Goal: Information Seeking & Learning: Learn about a topic

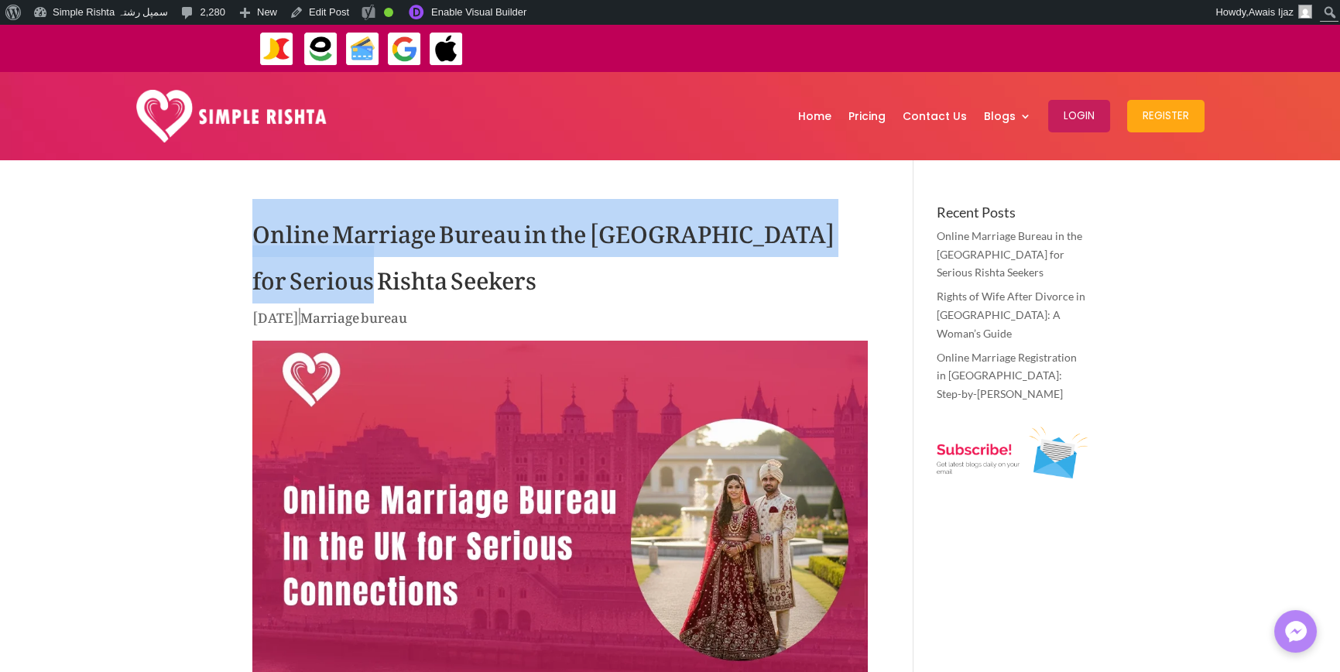
click at [338, 274] on h1 "Online Marriage Bureau in the [GEOGRAPHIC_DATA] for Serious Rishta Seekers" at bounding box center [559, 255] width 615 height 101
drag, startPoint x: 323, startPoint y: 272, endPoint x: 185, endPoint y: 239, distance: 141.6
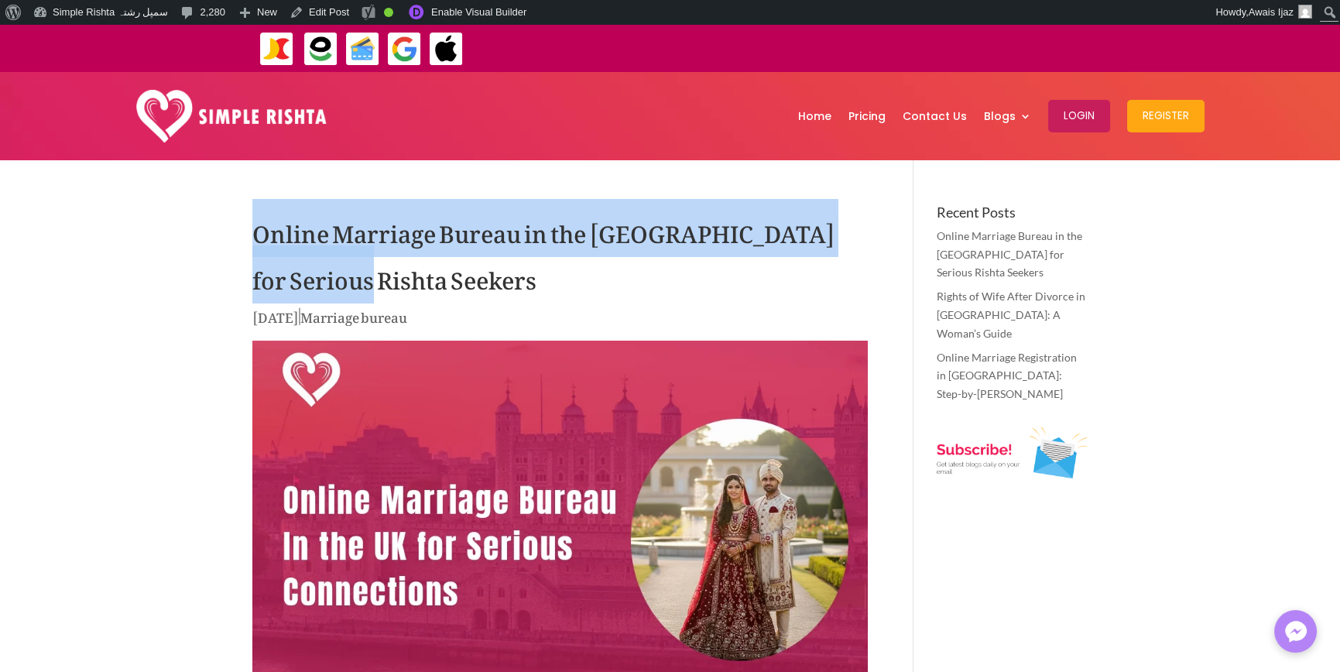
drag, startPoint x: 224, startPoint y: 215, endPoint x: 420, endPoint y: 266, distance: 202.2
click at [390, 288] on h1 "Online Marriage Bureau in the [GEOGRAPHIC_DATA] for Serious Rishta Seekers" at bounding box center [559, 255] width 615 height 101
drag, startPoint x: 356, startPoint y: 284, endPoint x: 147, endPoint y: 200, distance: 225.4
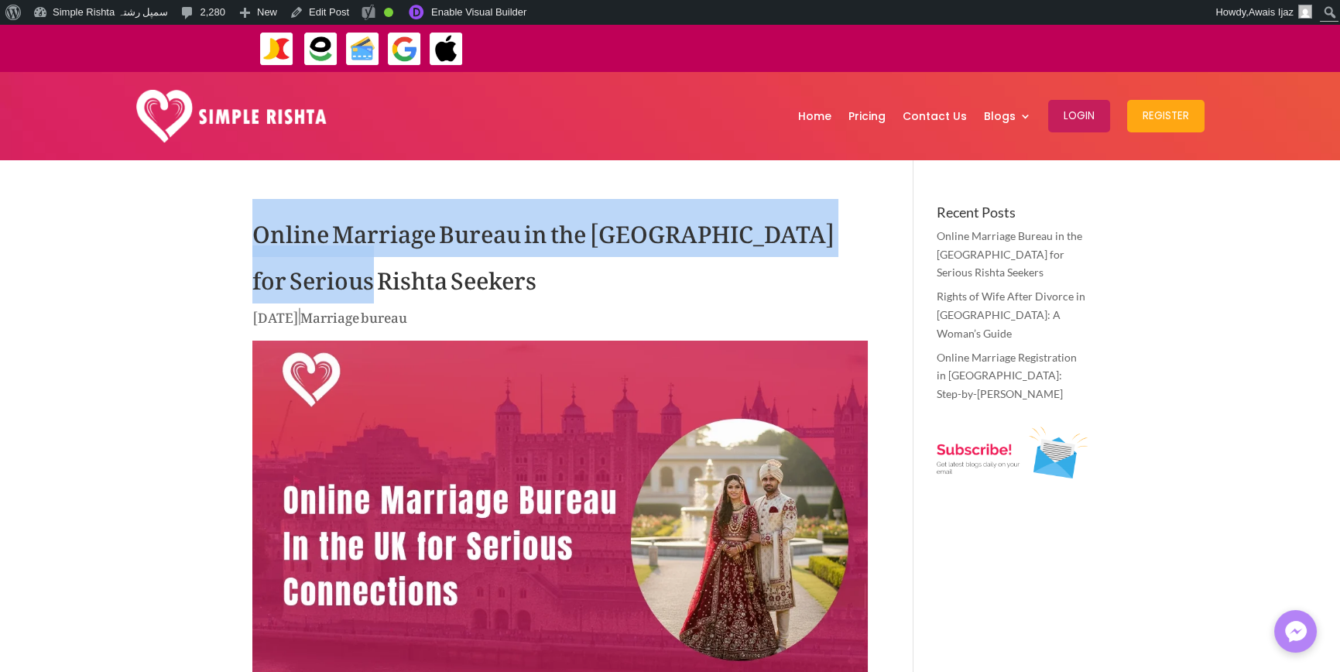
drag, startPoint x: 209, startPoint y: 222, endPoint x: 379, endPoint y: 279, distance: 179.7
drag, startPoint x: 281, startPoint y: 219, endPoint x: 400, endPoint y: 266, distance: 127.9
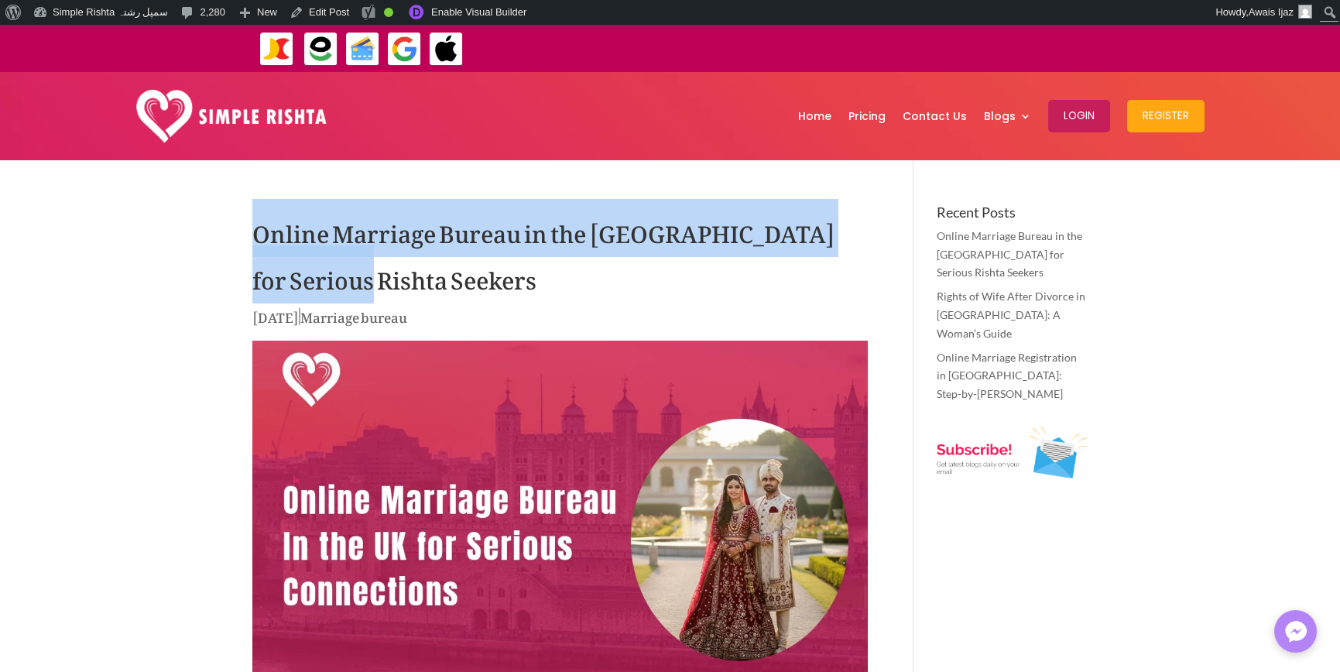
click at [341, 275] on h1 "Online Marriage Bureau in the [GEOGRAPHIC_DATA] for Serious Rishta Seekers" at bounding box center [559, 255] width 615 height 101
drag, startPoint x: 345, startPoint y: 286, endPoint x: 255, endPoint y: 219, distance: 111.8
click at [255, 219] on h1 "Online Marriage Bureau in the [GEOGRAPHIC_DATA] for Serious Rishta Seekers" at bounding box center [559, 255] width 615 height 101
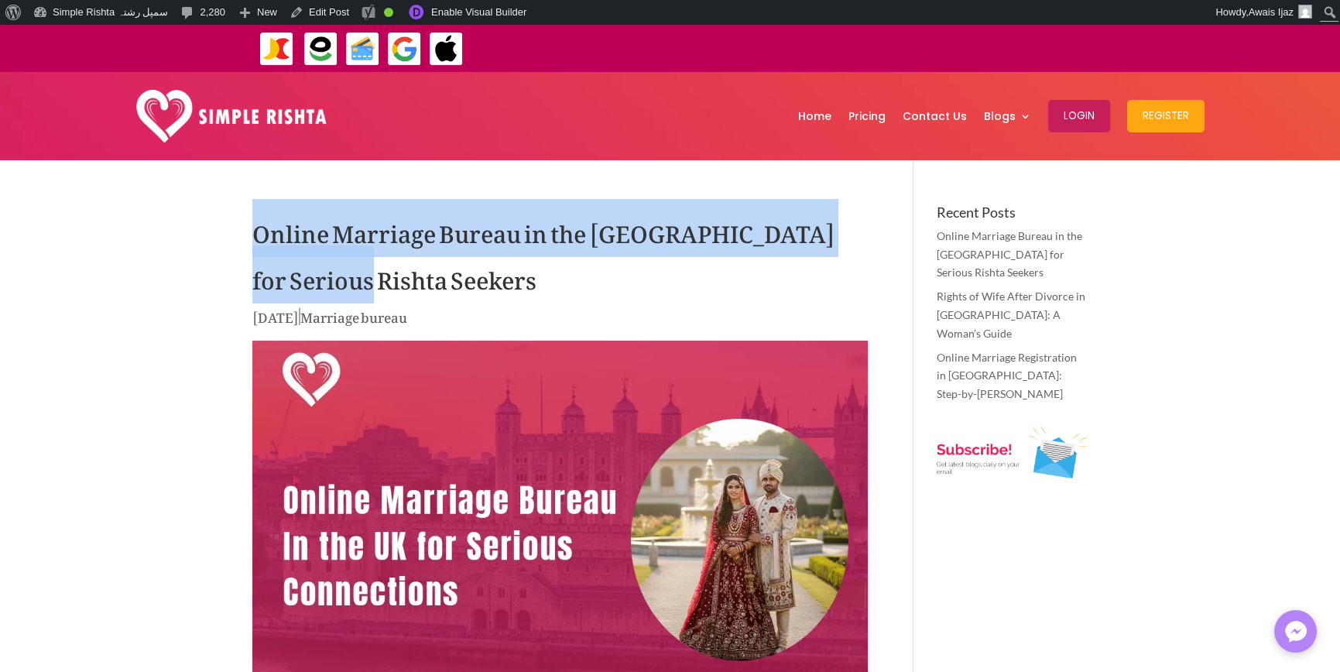
drag, startPoint x: 259, startPoint y: 233, endPoint x: 341, endPoint y: 272, distance: 90.7
click at [341, 272] on h1 "Online Marriage Bureau in the [GEOGRAPHIC_DATA] for Serious Rishta Seekers" at bounding box center [559, 255] width 615 height 101
click at [332, 280] on h1 "Online Marriage Bureau in the [GEOGRAPHIC_DATA] for Serious Rishta Seekers" at bounding box center [559, 255] width 615 height 101
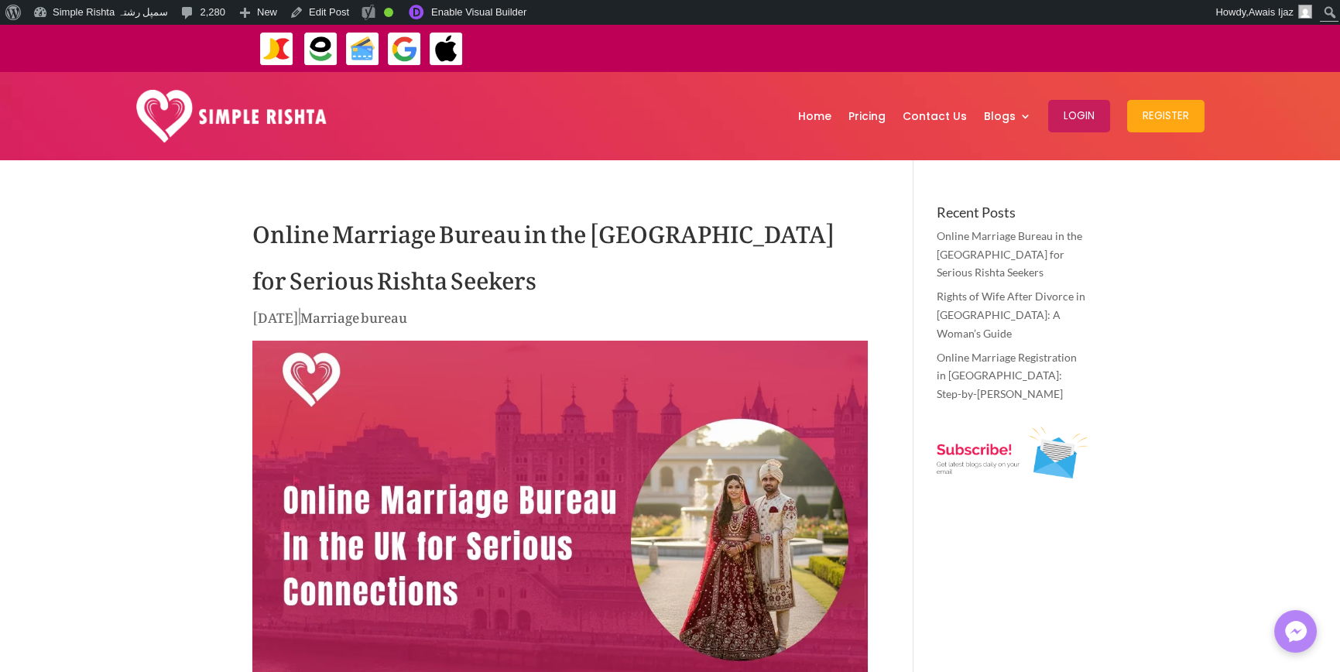
click at [331, 280] on h1 "Online Marriage Bureau in the [GEOGRAPHIC_DATA] for Serious Rishta Seekers" at bounding box center [559, 255] width 615 height 101
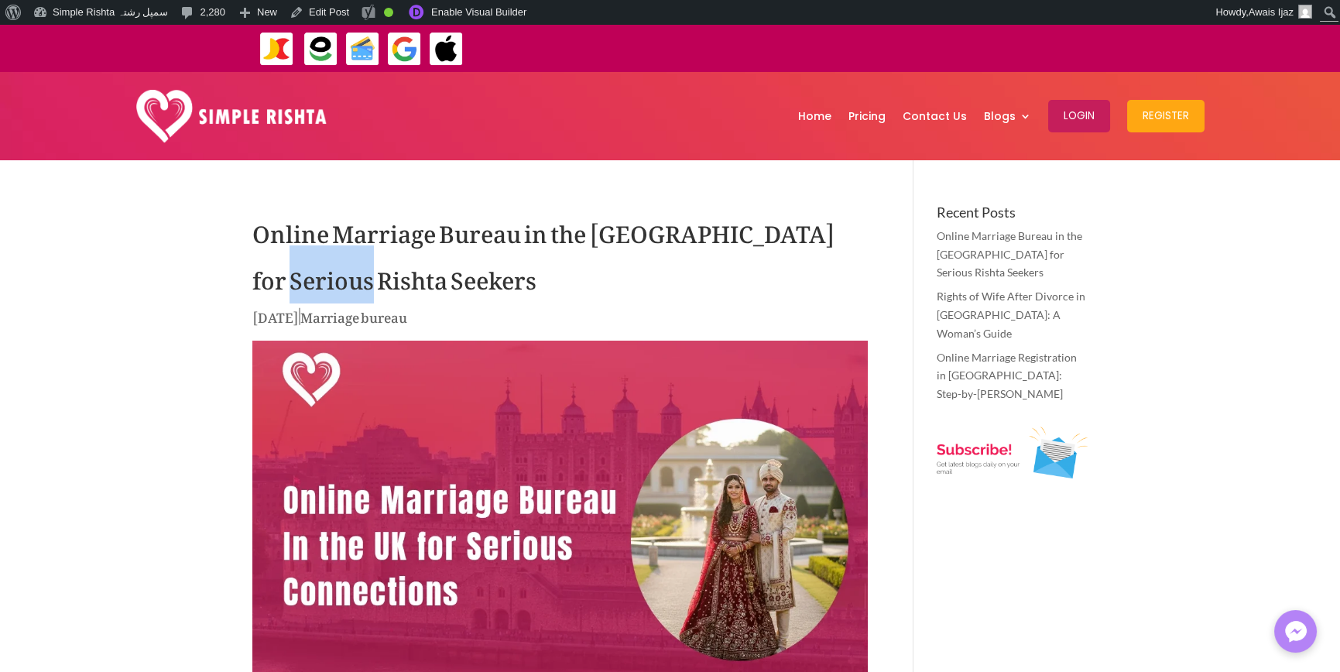
click at [331, 280] on h1 "Online Marriage Bureau in the [GEOGRAPHIC_DATA] for Serious Rishta Seekers" at bounding box center [559, 255] width 615 height 101
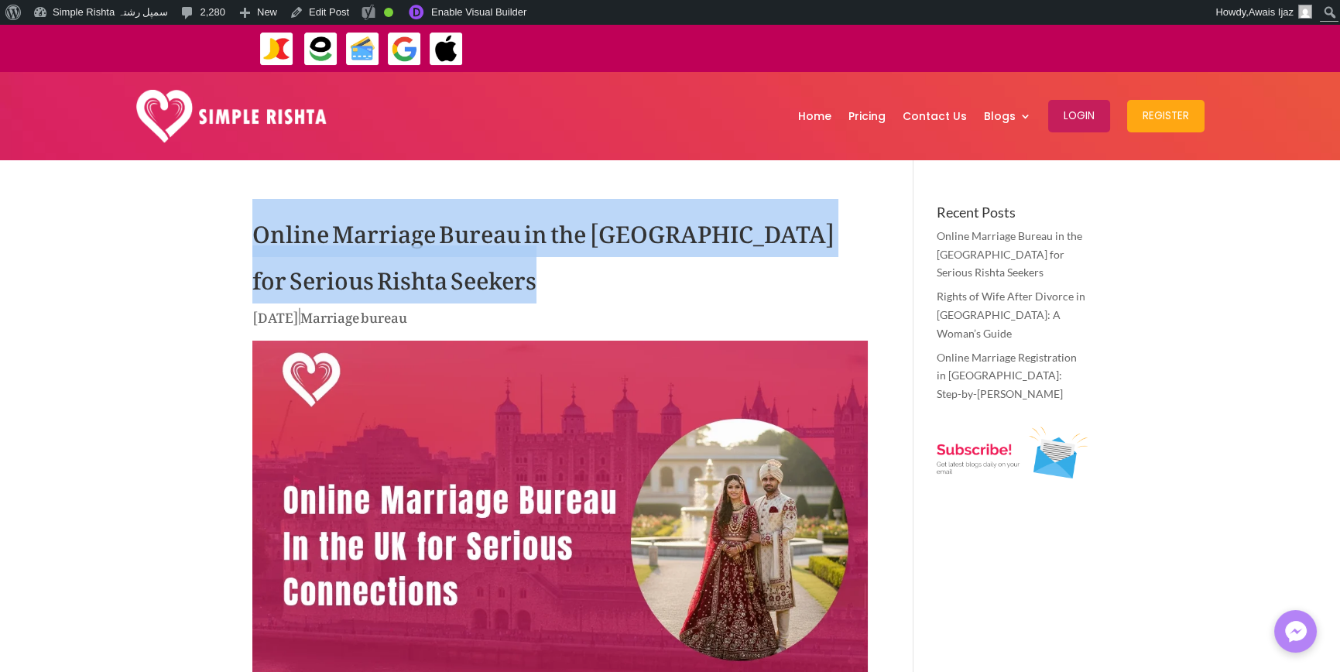
click at [331, 280] on h1 "Online Marriage Bureau in the [GEOGRAPHIC_DATA] for Serious Rishta Seekers" at bounding box center [559, 255] width 615 height 101
click at [337, 279] on h1 "Online Marriage Bureau in the [GEOGRAPHIC_DATA] for Serious Rishta Seekers" at bounding box center [559, 255] width 615 height 101
drag, startPoint x: 351, startPoint y: 279, endPoint x: 145, endPoint y: 245, distance: 209.6
drag, startPoint x: 175, startPoint y: 273, endPoint x: 197, endPoint y: 264, distance: 24.0
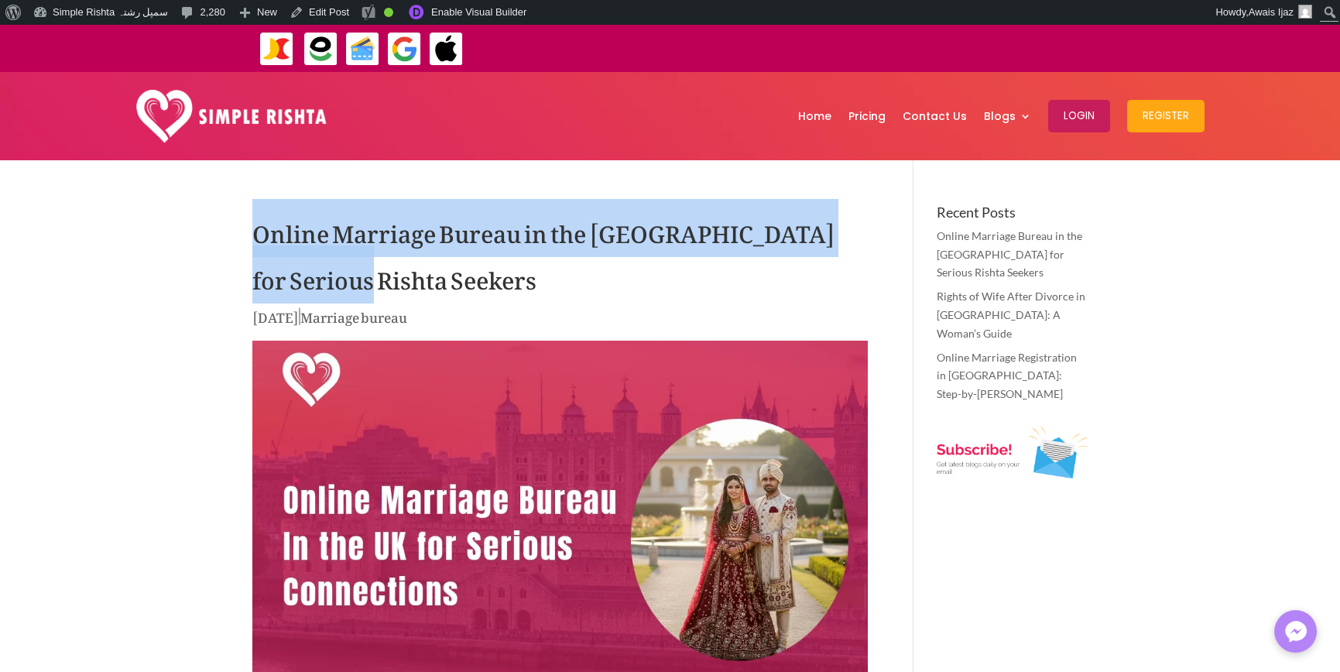
click at [257, 234] on h1 "Online Marriage Bureau in the [GEOGRAPHIC_DATA] for Serious Rishta Seekers" at bounding box center [559, 255] width 615 height 101
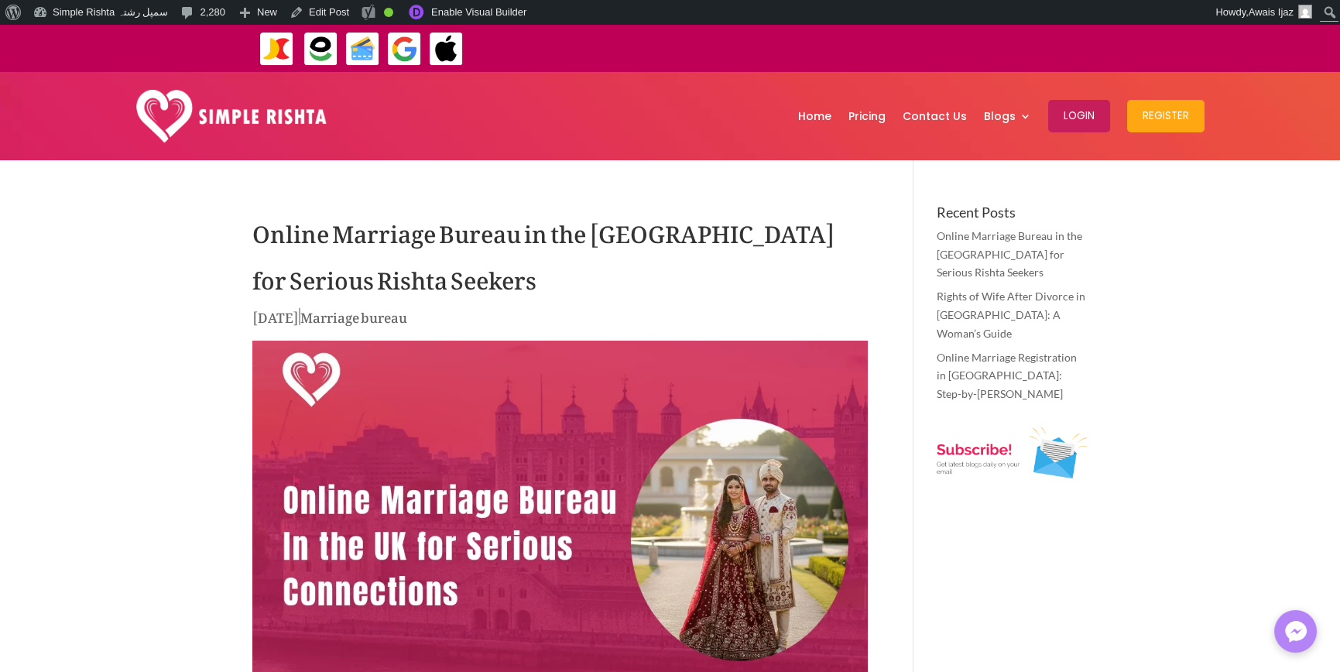
click at [307, 283] on h1 "Online Marriage Bureau in the [GEOGRAPHIC_DATA] for Serious Rishta Seekers" at bounding box center [559, 255] width 615 height 101
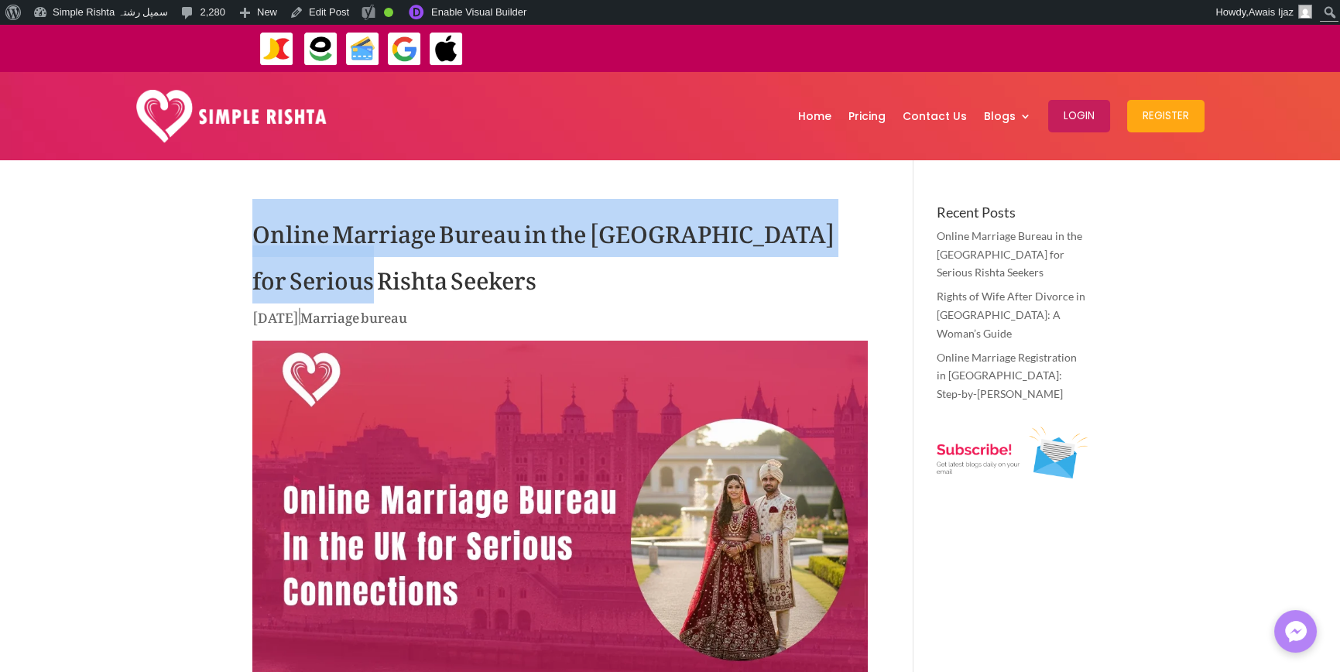
drag, startPoint x: 342, startPoint y: 271, endPoint x: 252, endPoint y: 239, distance: 95.2
click at [252, 239] on h1 "Online Marriage Bureau in the [GEOGRAPHIC_DATA] for Serious Rishta Seekers" at bounding box center [559, 255] width 615 height 101
click at [323, 284] on h1 "Online Marriage Bureau in the [GEOGRAPHIC_DATA] for Serious Rishta Seekers" at bounding box center [559, 255] width 615 height 101
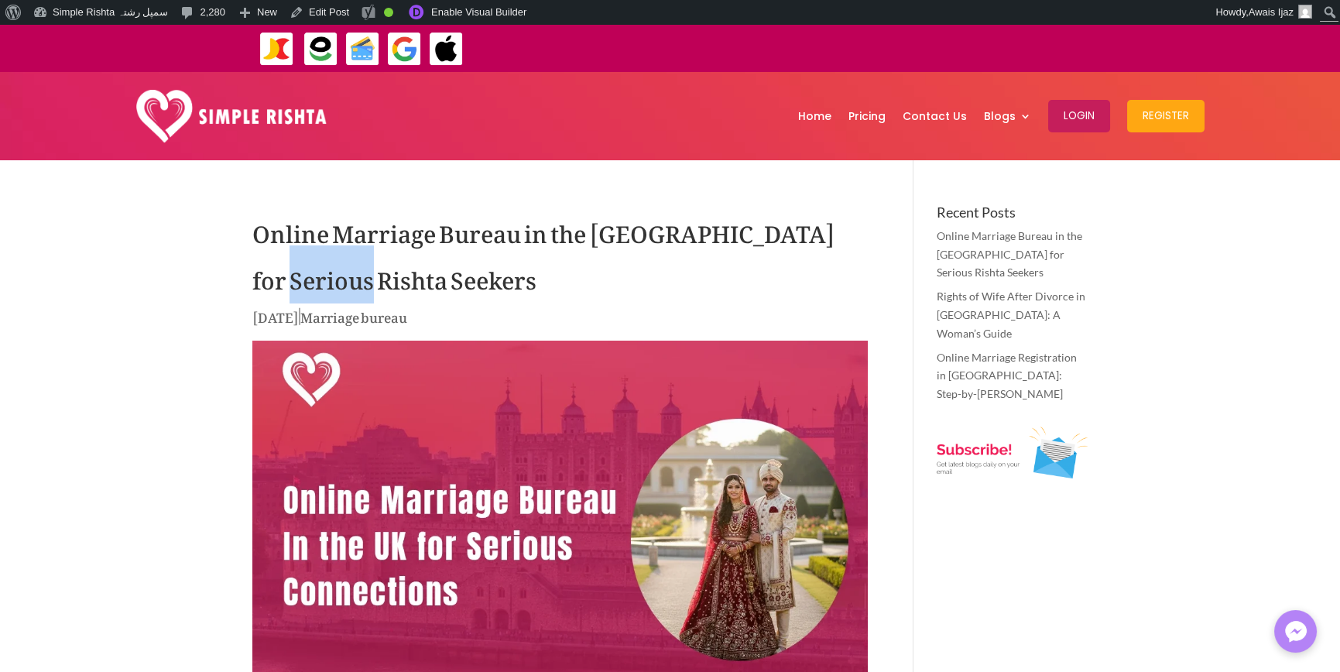
drag, startPoint x: 323, startPoint y: 284, endPoint x: 282, endPoint y: 284, distance: 41.0
click at [324, 284] on h1 "Online Marriage Bureau in the [GEOGRAPHIC_DATA] for Serious Rishta Seekers" at bounding box center [559, 255] width 615 height 101
click at [310, 280] on h1 "Online Marriage Bureau in the [GEOGRAPHIC_DATA] for Serious Rishta Seekers" at bounding box center [559, 255] width 615 height 101
click at [310, 279] on h1 "Online Marriage Bureau in the [GEOGRAPHIC_DATA] for Serious Rishta Seekers" at bounding box center [559, 255] width 615 height 101
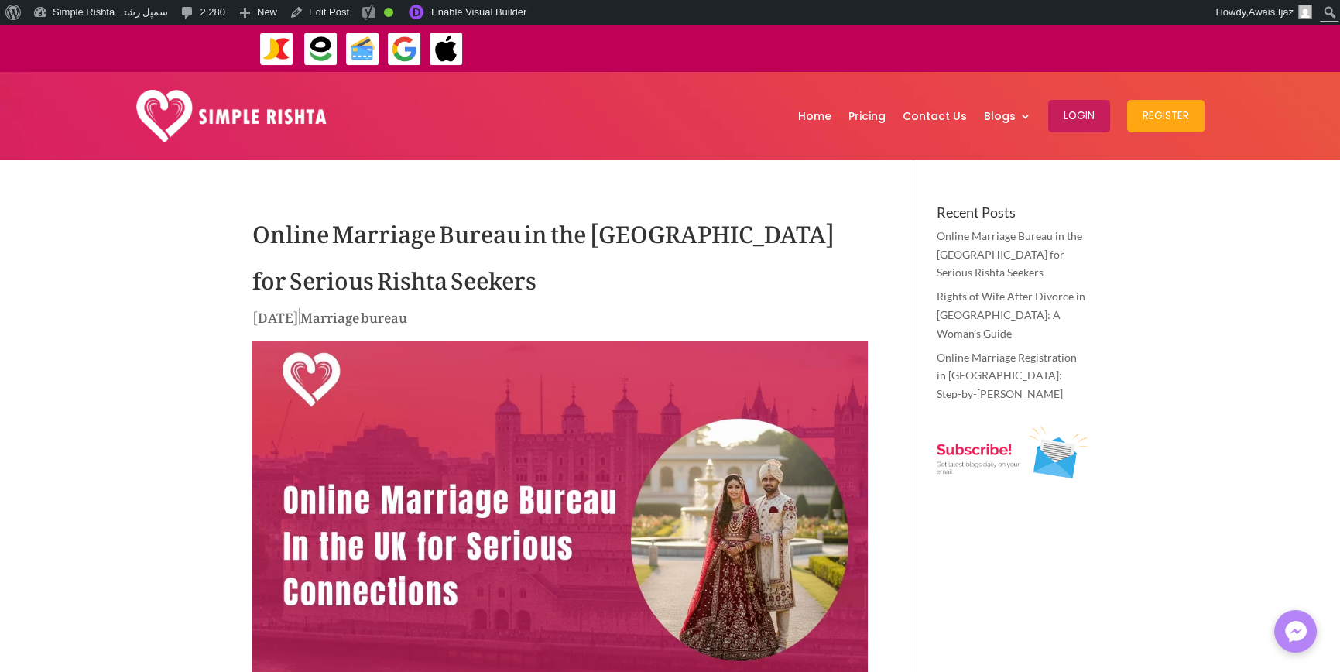
click at [308, 282] on h1 "Online Marriage Bureau in the [GEOGRAPHIC_DATA] for Serious Rishta Seekers" at bounding box center [559, 255] width 615 height 101
click at [395, 282] on h1 "Online Marriage Bureau in the [GEOGRAPHIC_DATA] for Serious Rishta Seekers" at bounding box center [559, 255] width 615 height 101
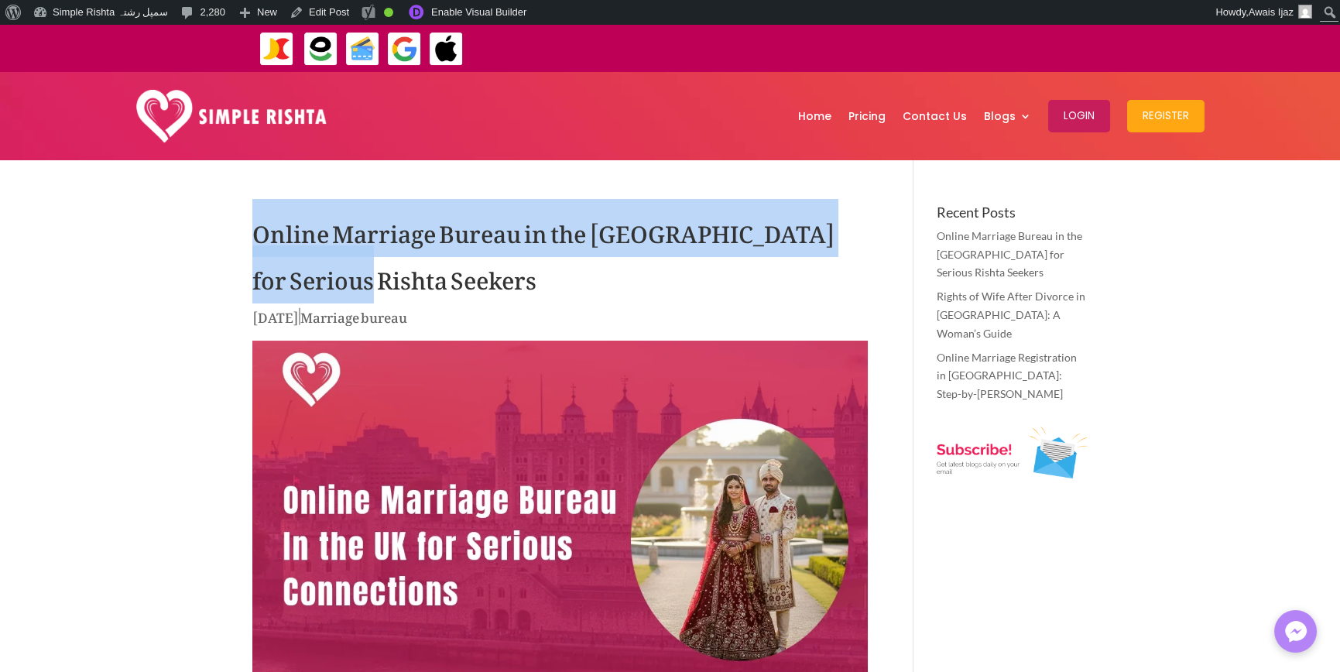
drag, startPoint x: 358, startPoint y: 287, endPoint x: 201, endPoint y: 243, distance: 162.5
click at [286, 248] on h1 "Online Marriage Bureau in the [GEOGRAPHIC_DATA] for Serious Rishta Seekers" at bounding box center [559, 255] width 615 height 101
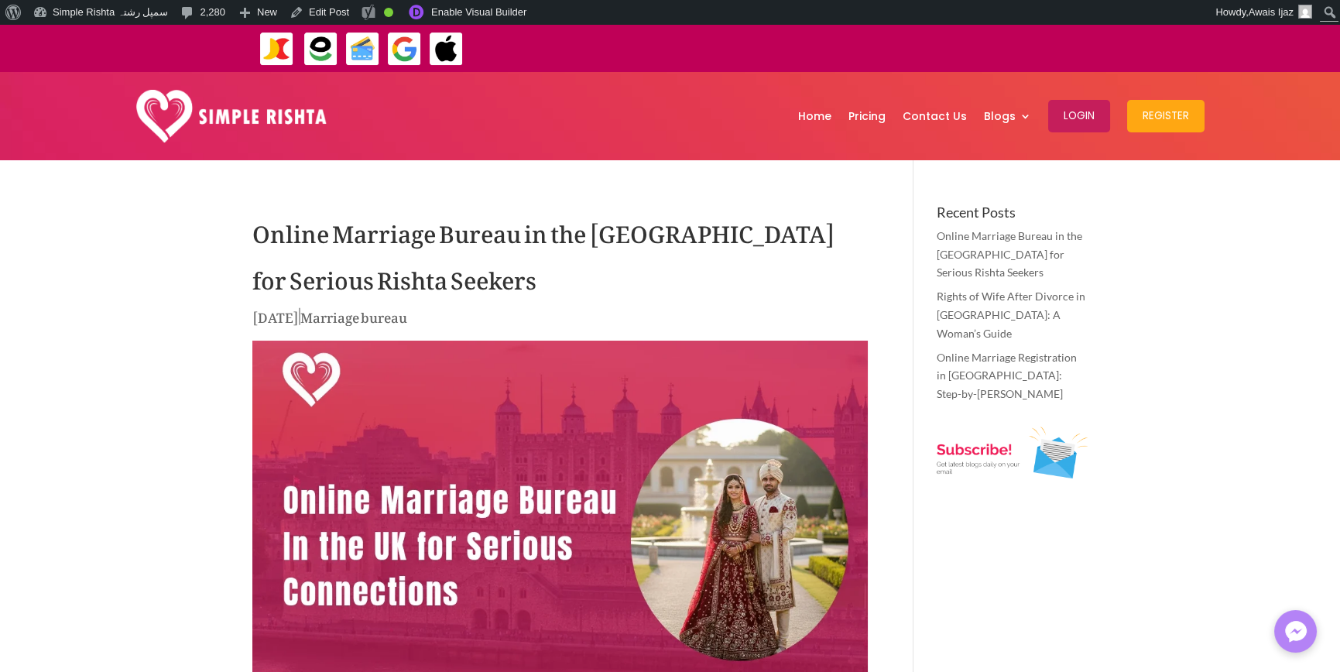
click at [258, 234] on h1 "Online Marriage Bureau in the [GEOGRAPHIC_DATA] for Serious Rishta Seekers" at bounding box center [559, 255] width 615 height 101
click at [259, 232] on h1 "Online Marriage Bureau in the [GEOGRAPHIC_DATA] for Serious Rishta Seekers" at bounding box center [559, 255] width 615 height 101
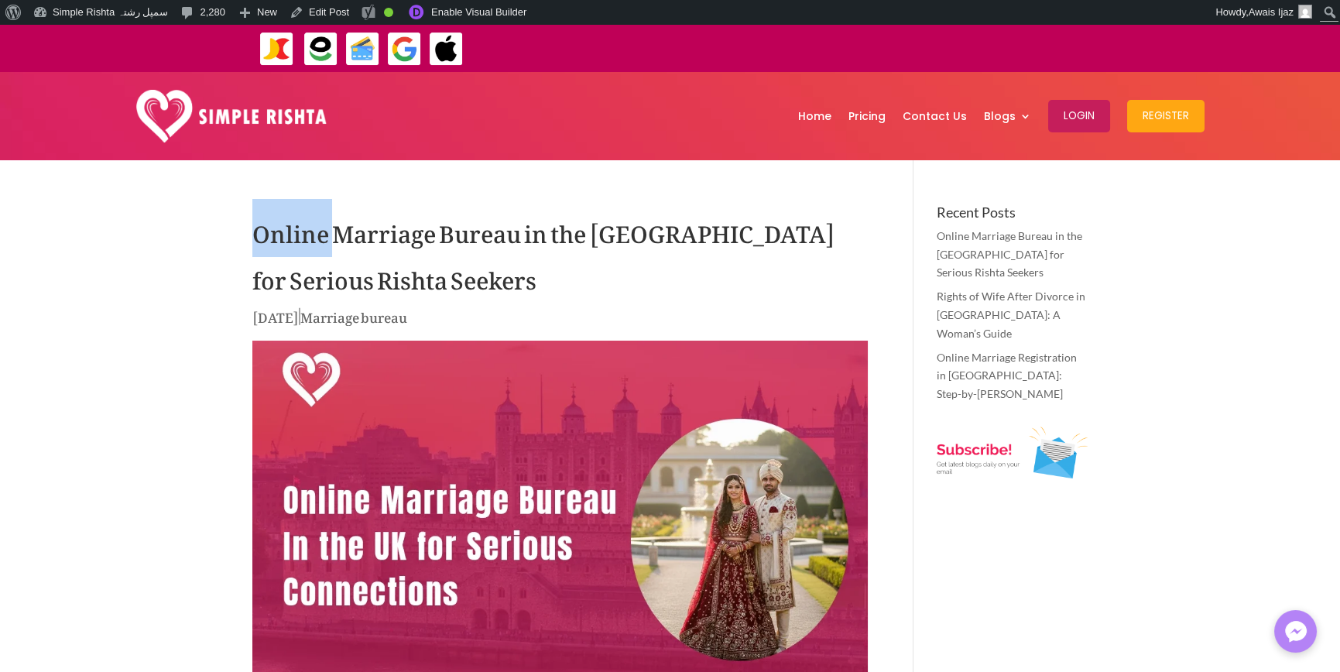
click at [254, 232] on h1 "Online Marriage Bureau in the [GEOGRAPHIC_DATA] for Serious Rishta Seekers" at bounding box center [559, 255] width 615 height 101
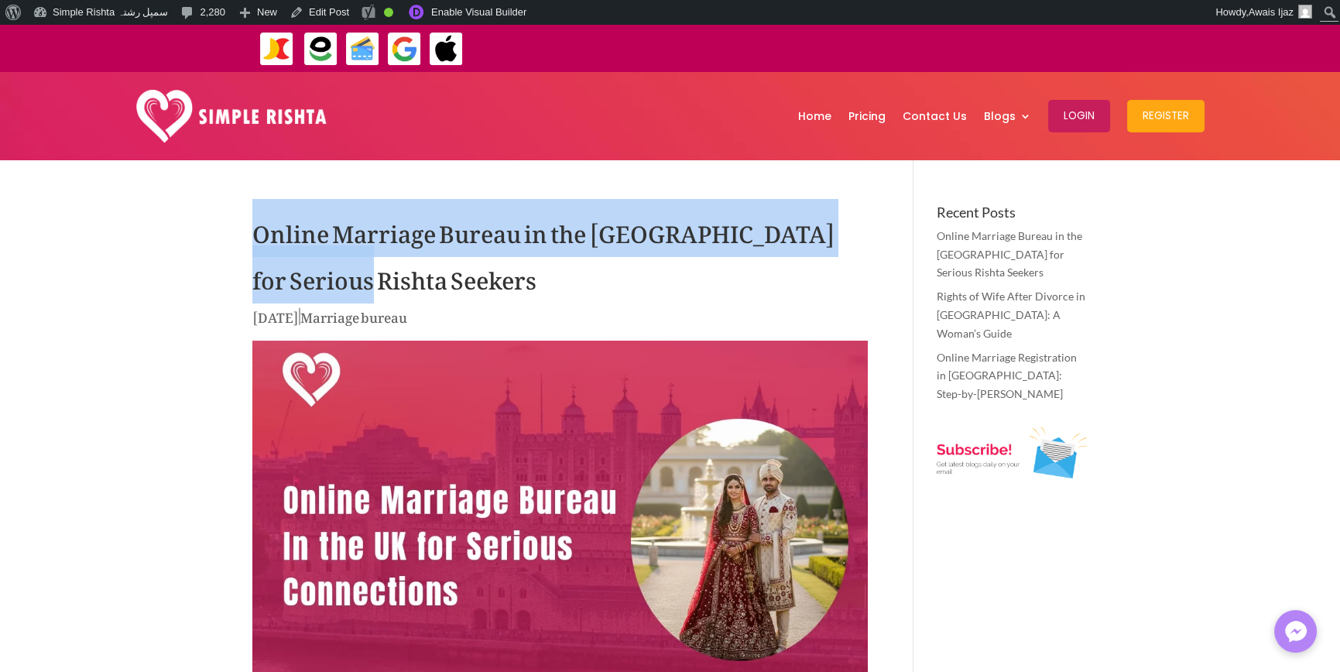
drag, startPoint x: 254, startPoint y: 232, endPoint x: 365, endPoint y: 281, distance: 121.7
click at [365, 281] on h1 "Online Marriage Bureau in the [GEOGRAPHIC_DATA] for Serious Rishta Seekers" at bounding box center [559, 255] width 615 height 101
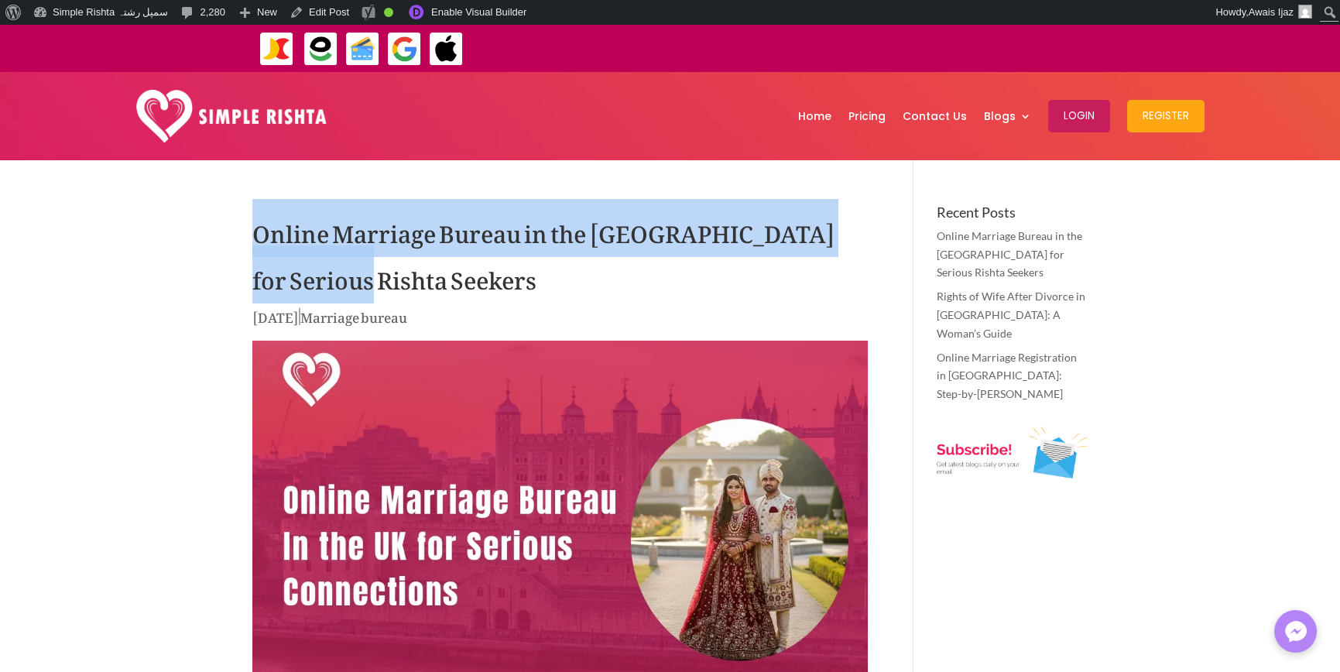
drag, startPoint x: 211, startPoint y: 212, endPoint x: 395, endPoint y: 265, distance: 191.6
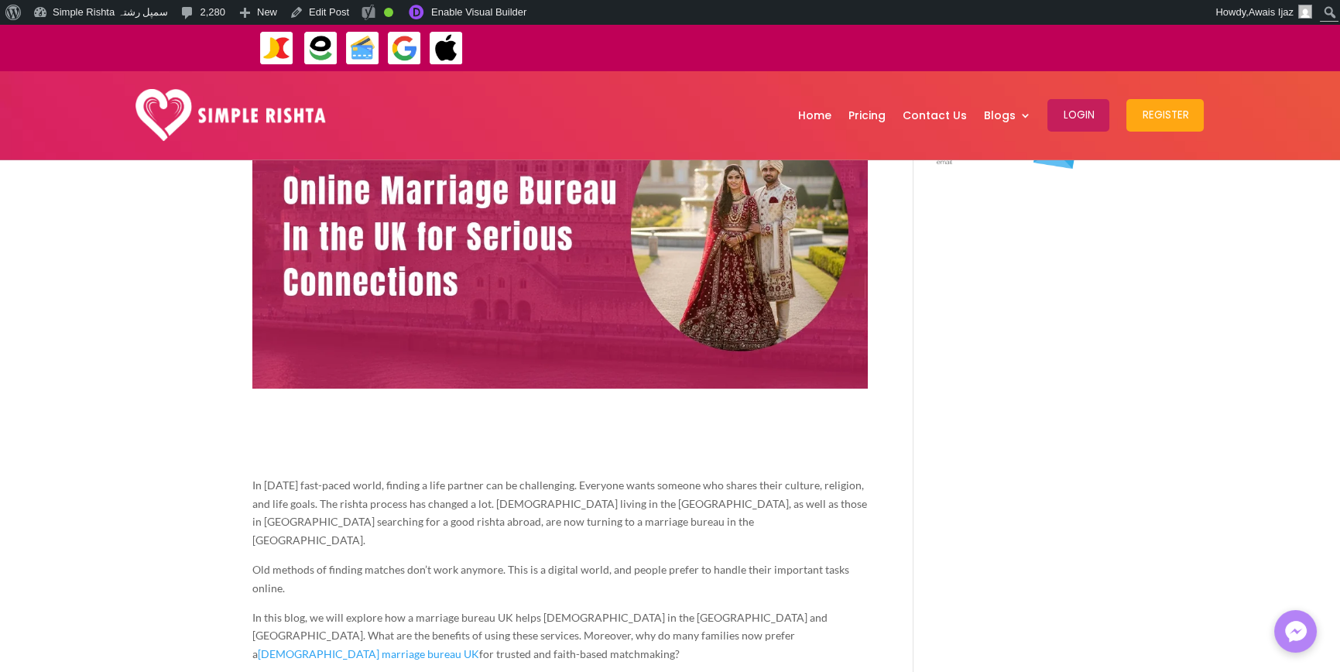
scroll to position [464, 0]
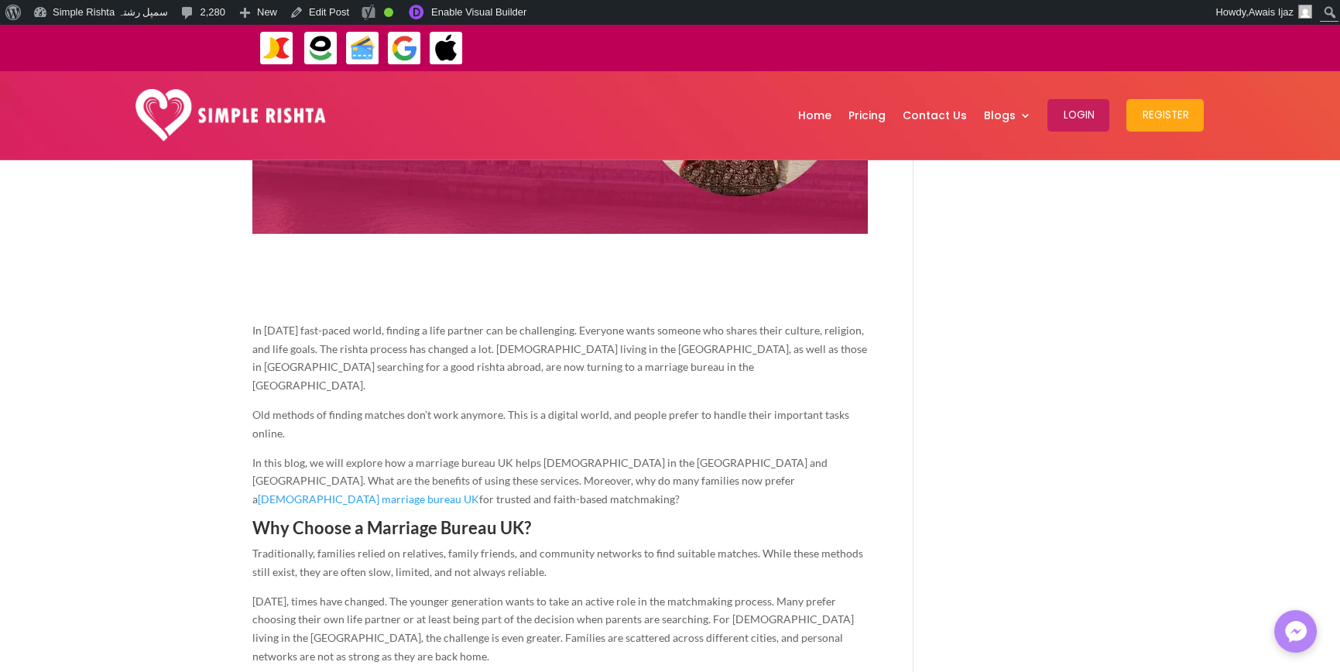
click at [531, 365] on span "In today’s fast-paced world, finding a life partner can be challenging. Everyon…" at bounding box center [559, 358] width 615 height 68
click at [656, 378] on p "In today’s fast-paced world, finding a life partner can be challenging. Everyon…" at bounding box center [559, 363] width 615 height 84
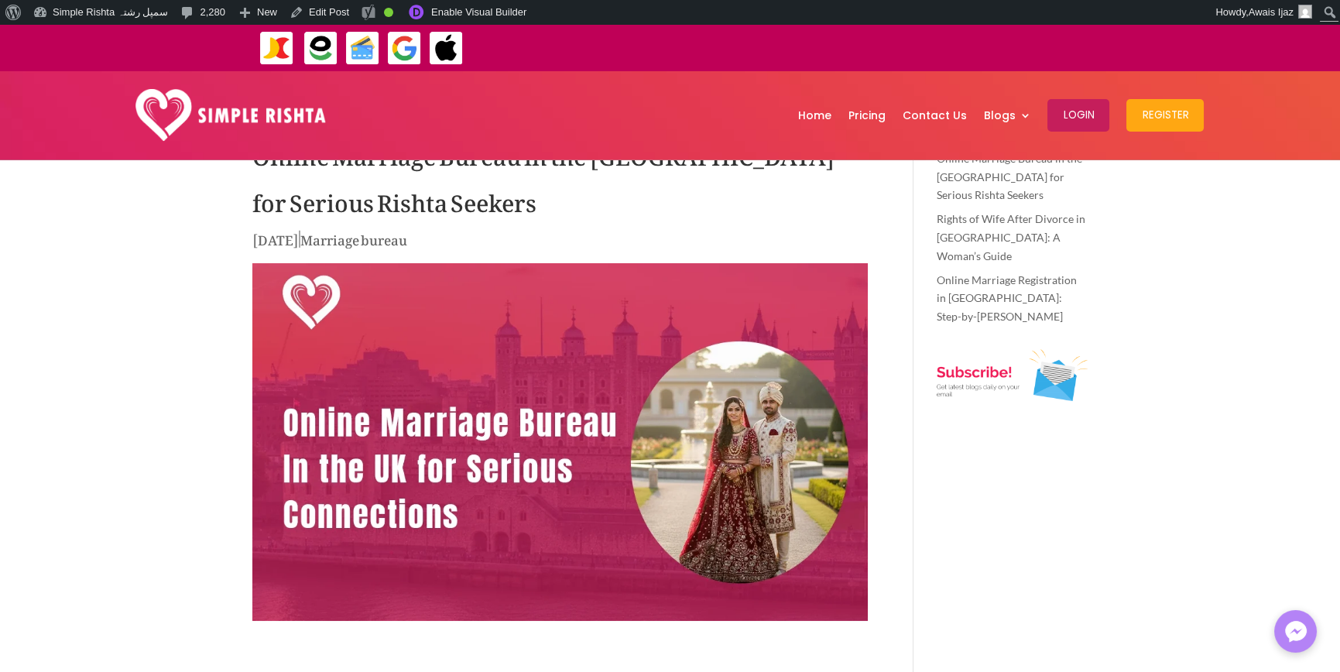
scroll to position [0, 0]
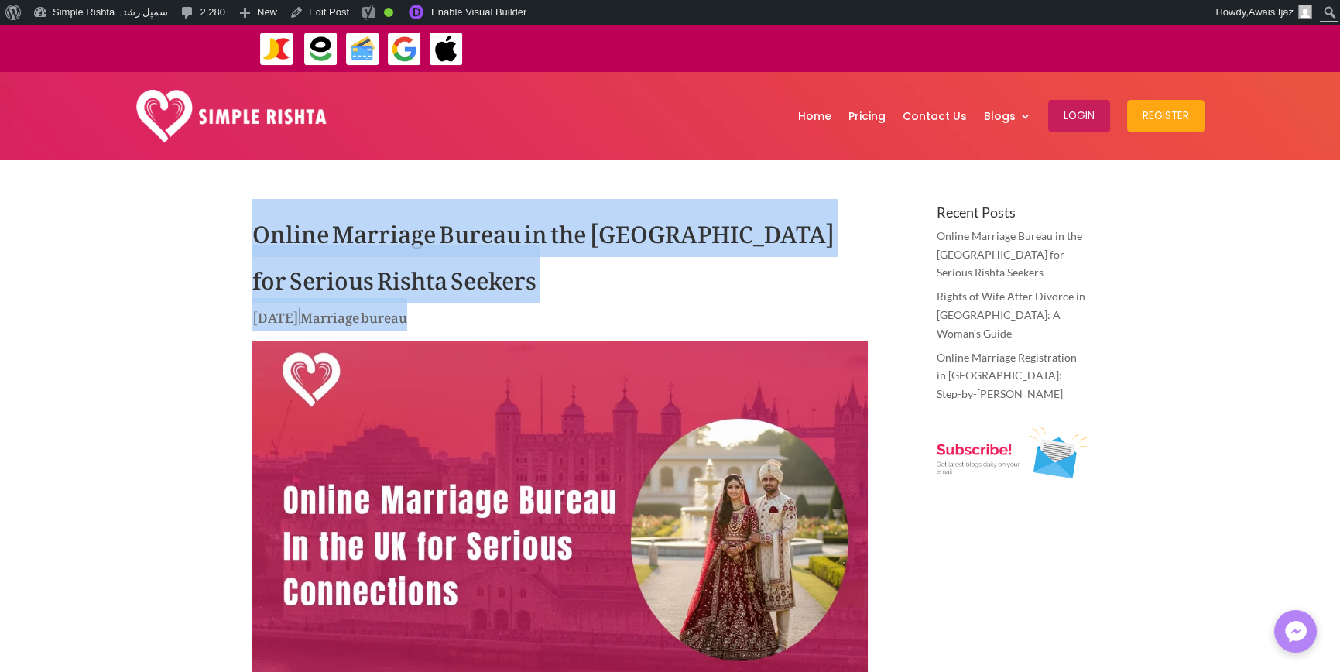
drag, startPoint x: 497, startPoint y: 320, endPoint x: 196, endPoint y: 237, distance: 312.3
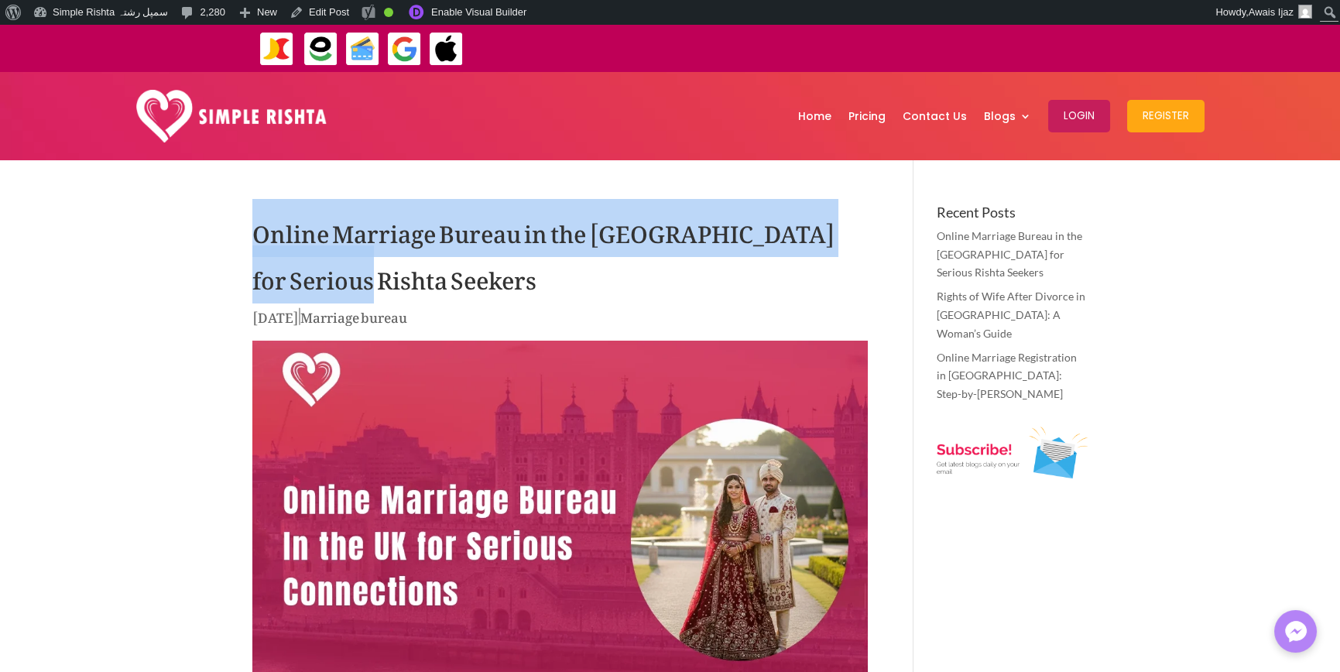
drag, startPoint x: 187, startPoint y: 214, endPoint x: 393, endPoint y: 286, distance: 217.9
click at [309, 282] on h1 "Online Marriage Bureau in the [GEOGRAPHIC_DATA] for Serious Rishta Seekers" at bounding box center [559, 255] width 615 height 101
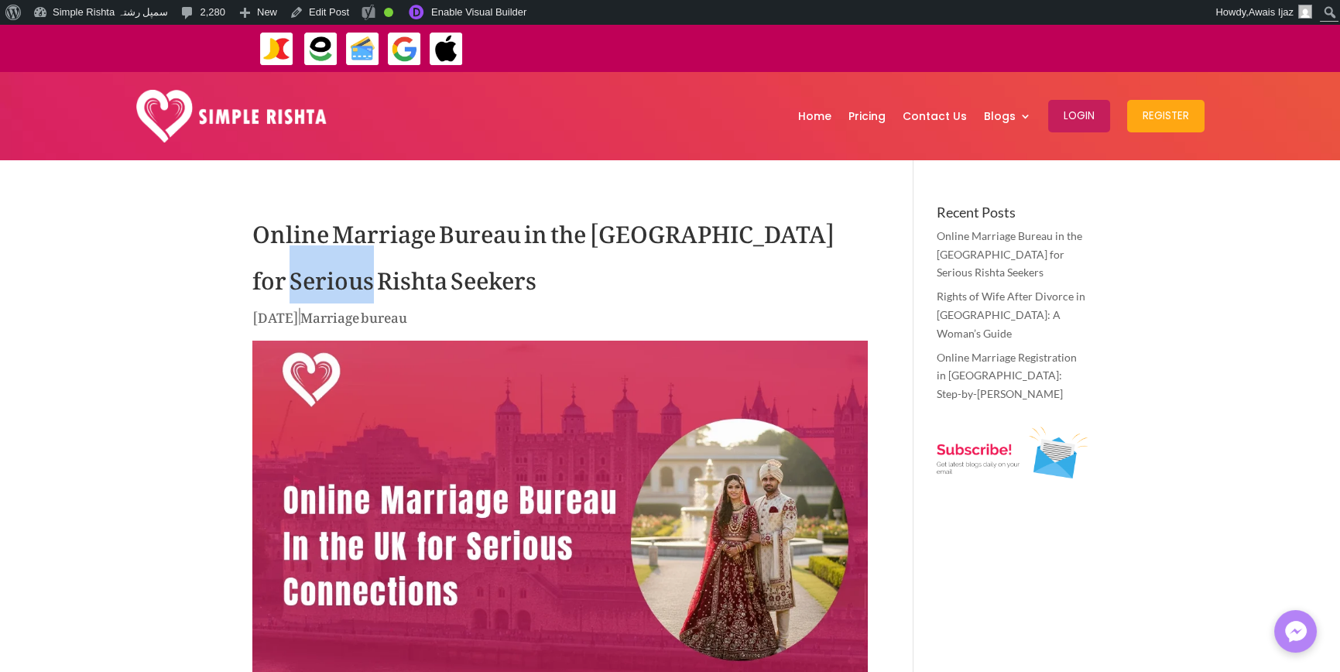
drag, startPoint x: 309, startPoint y: 282, endPoint x: 202, endPoint y: 281, distance: 106.8
click at [310, 282] on h1 "Online Marriage Bureau in the [GEOGRAPHIC_DATA] for Serious Rishta Seekers" at bounding box center [559, 255] width 615 height 101
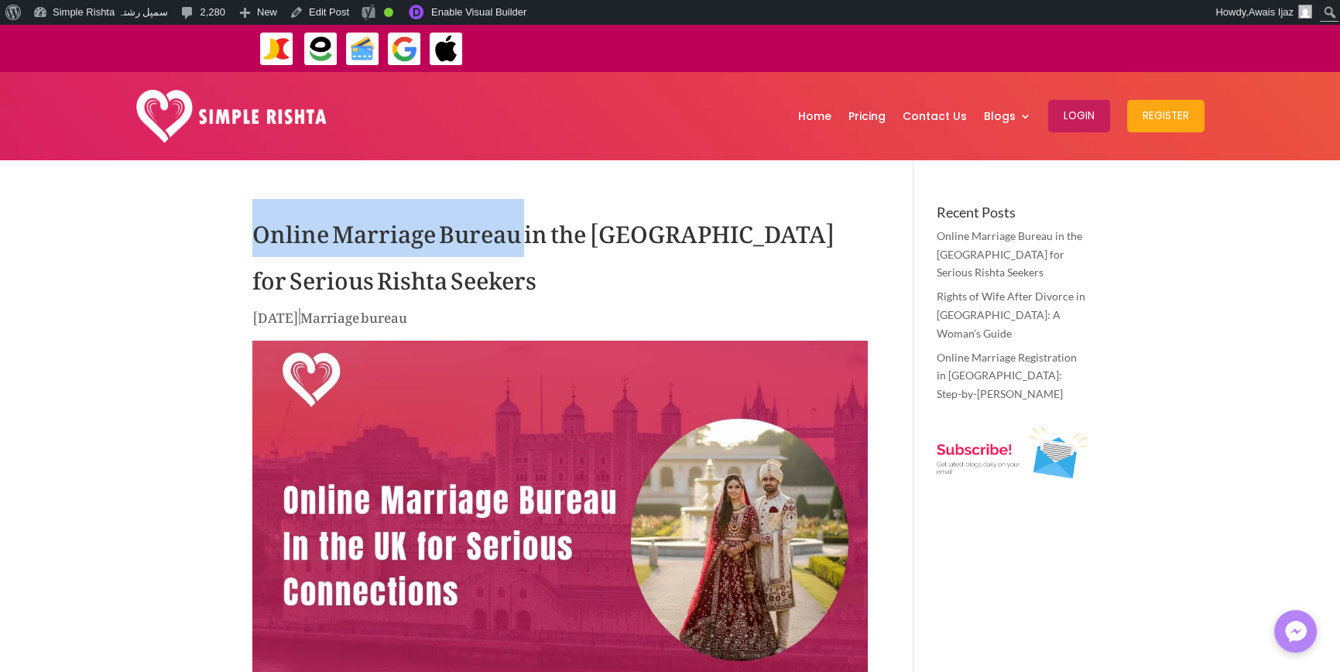
drag, startPoint x: 248, startPoint y: 230, endPoint x: 523, endPoint y: 242, distance: 275.9
copy h1 "Online Marriage Bureau"
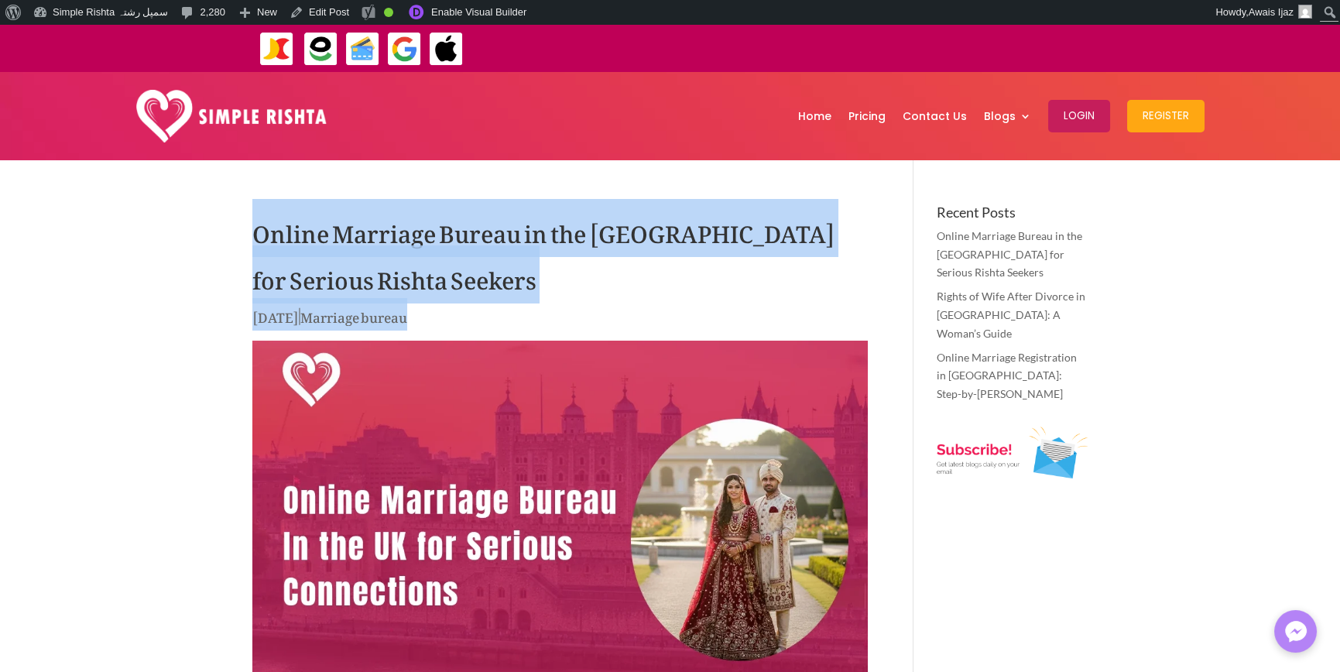
drag, startPoint x: 461, startPoint y: 320, endPoint x: 239, endPoint y: 235, distance: 237.5
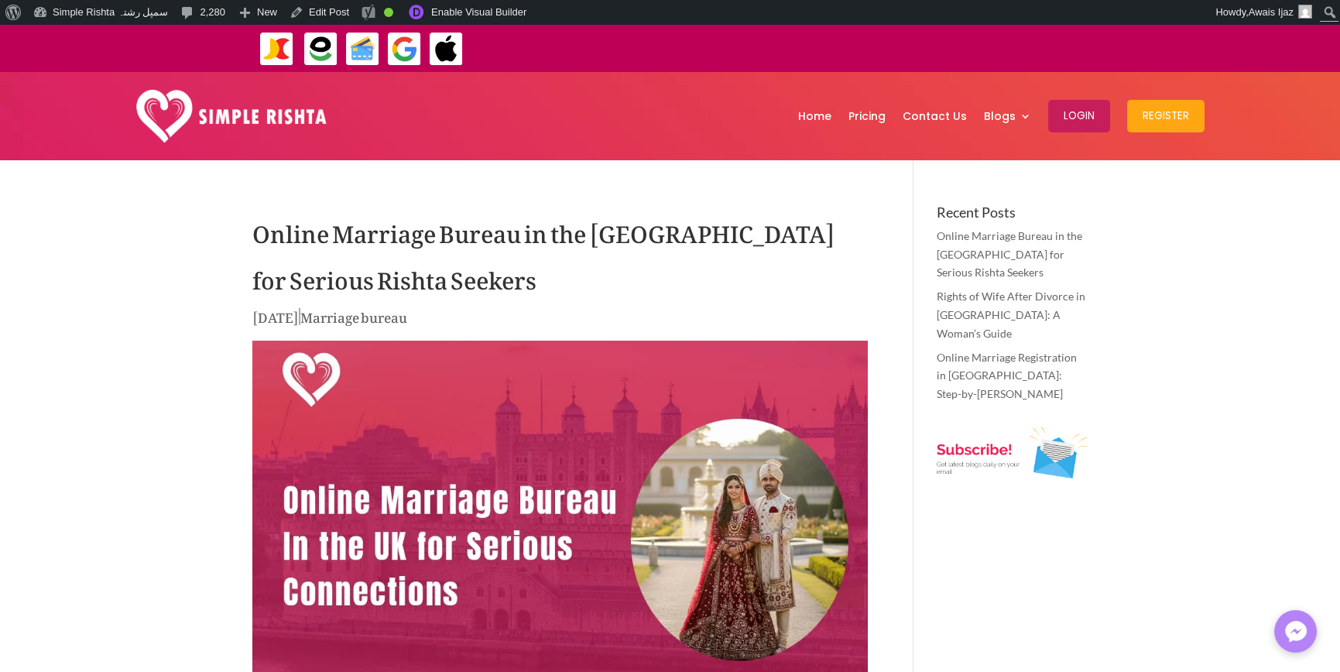
click at [310, 281] on h1 "Online Marriage Bureau in the [GEOGRAPHIC_DATA] for Serious Rishta Seekers" at bounding box center [559, 255] width 615 height 101
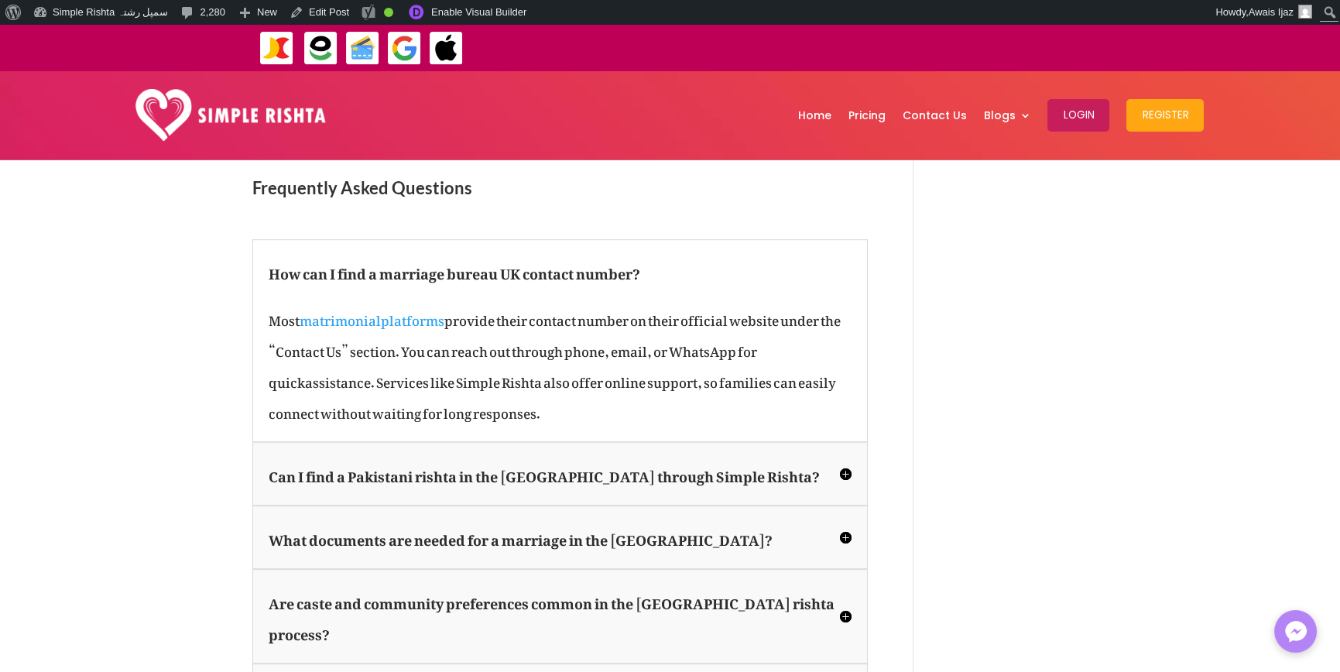
scroll to position [2477, 0]
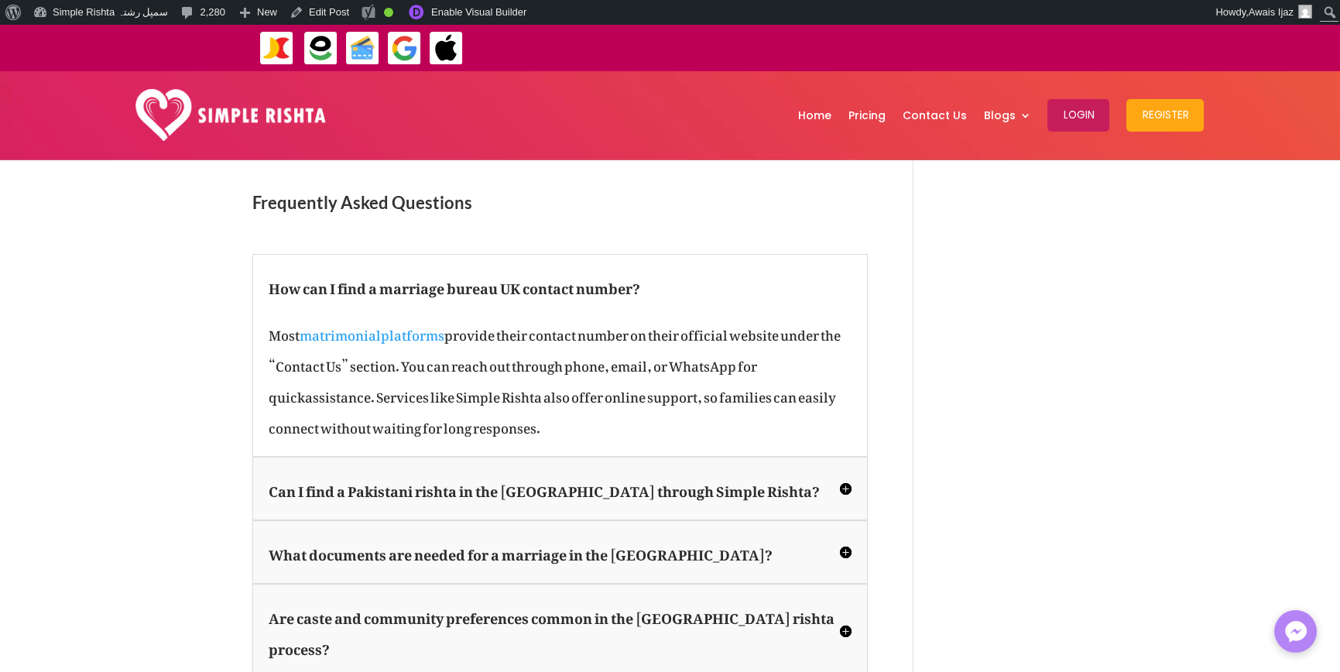
click at [604, 473] on h5 "Can I find a Pakistani rishta in the UK through Simple Rishta?" at bounding box center [560, 488] width 583 height 31
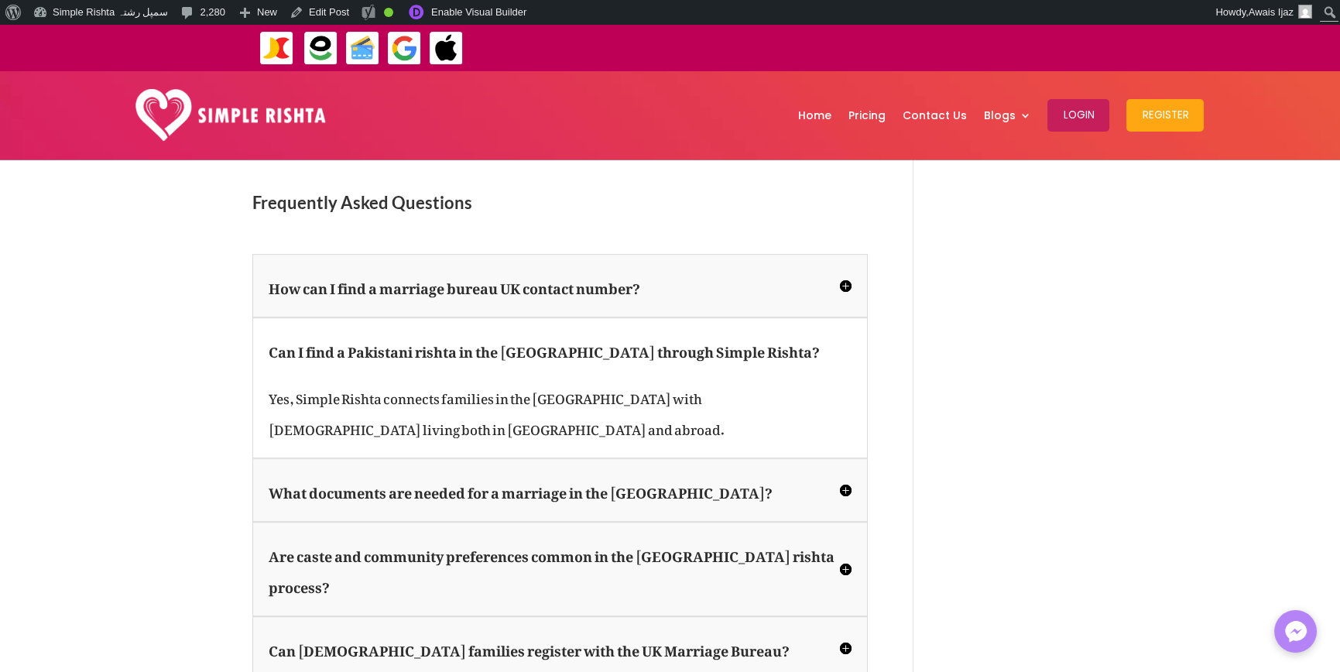
click at [691, 458] on div "What documents are needed for a marriage in the UK? Generally, you need a valid…" at bounding box center [559, 489] width 615 height 63
click at [691, 475] on h5 "What documents are needed for a marriage in the UK?" at bounding box center [560, 490] width 583 height 31
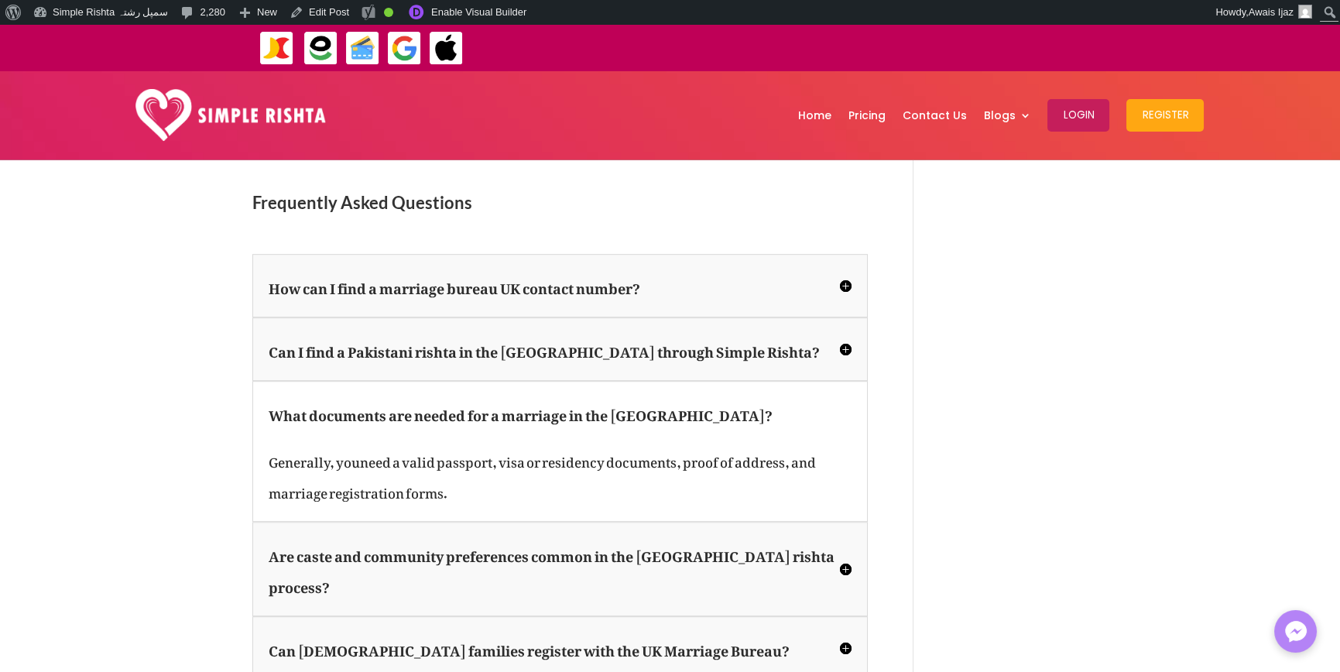
click at [688, 538] on h5 "Are caste and community preferences common in the UK rishta process?" at bounding box center [560, 569] width 583 height 62
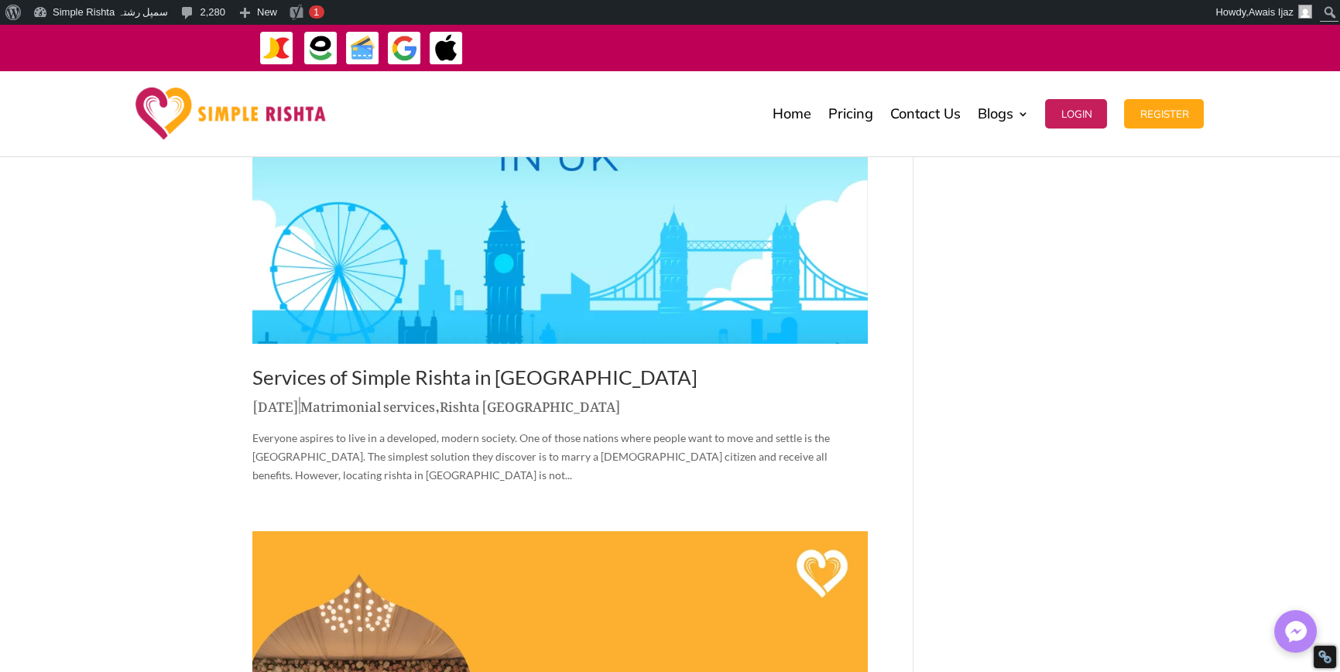
scroll to position [774, 0]
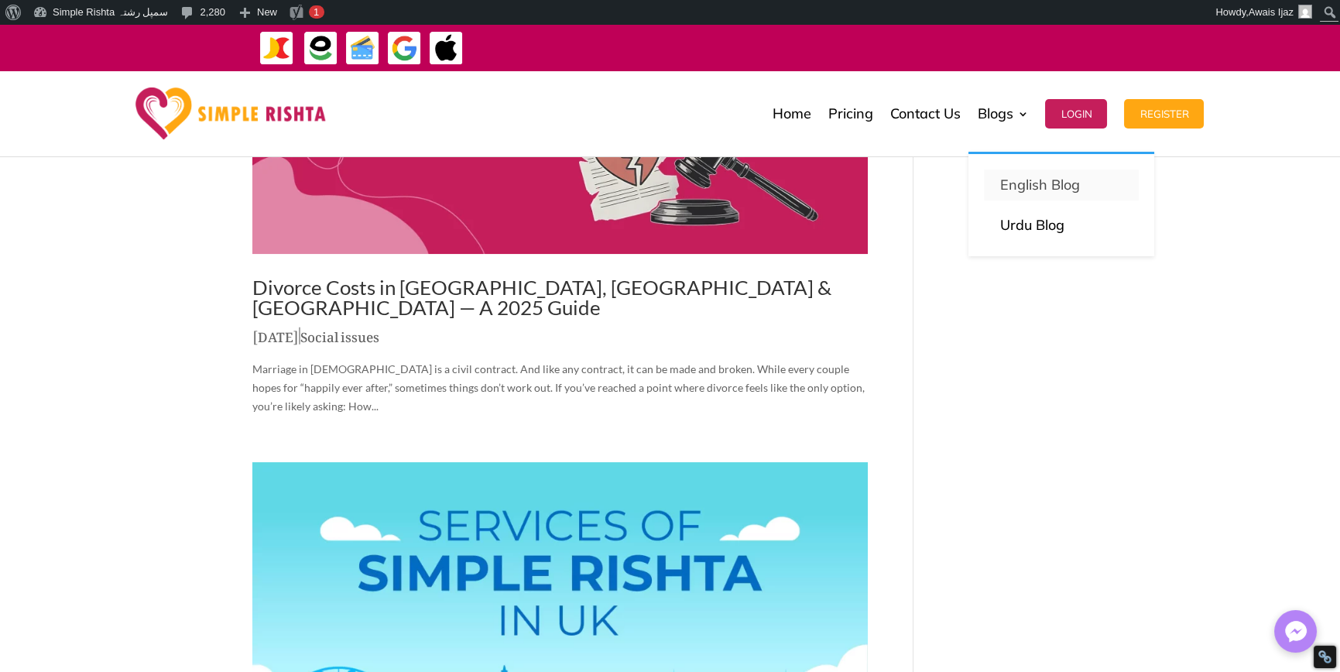
click at [1009, 179] on p "English Blog" at bounding box center [1061, 185] width 124 height 22
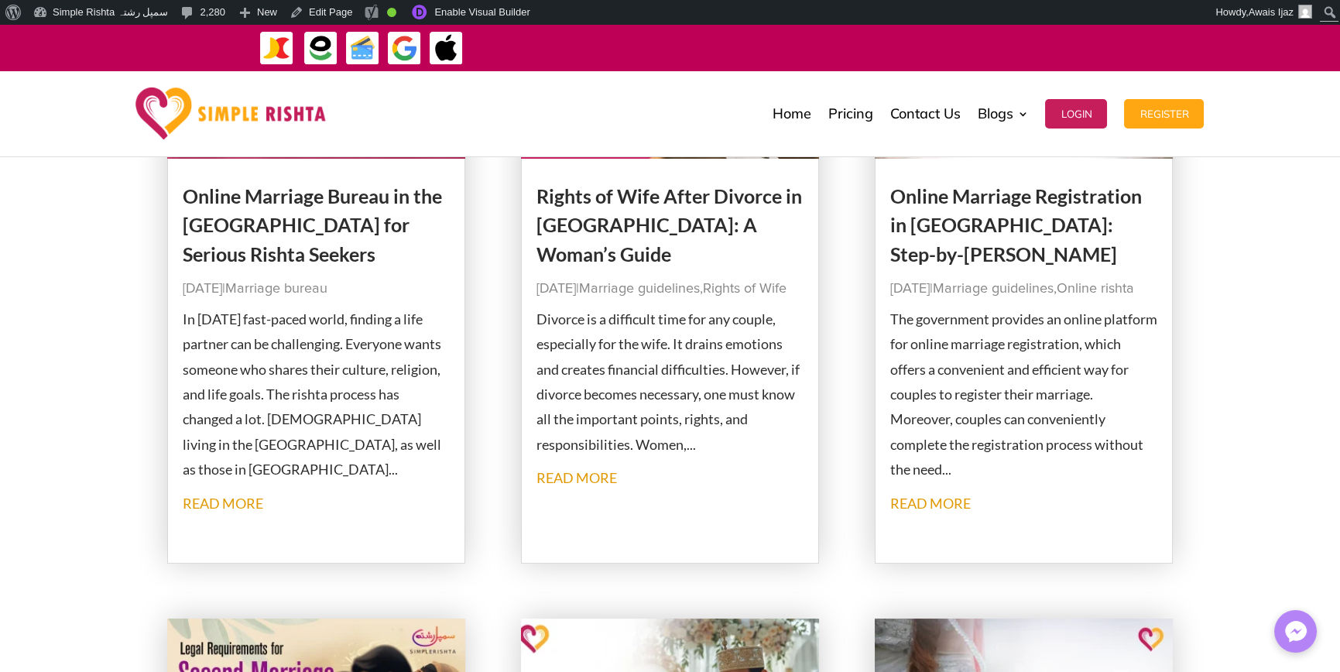
scroll to position [232, 0]
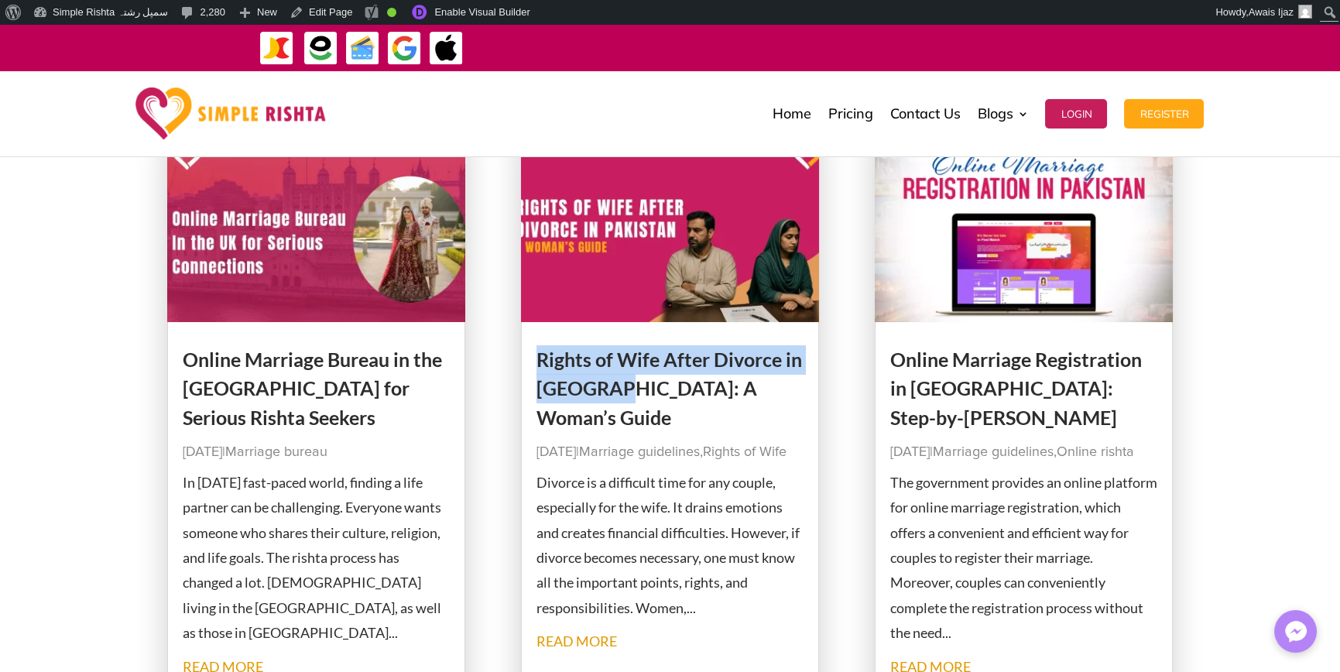
drag, startPoint x: 533, startPoint y: 351, endPoint x: 608, endPoint y: 399, distance: 89.1
click at [608, 399] on article "Rights of Wife After Divorce in [GEOGRAPHIC_DATA]: A Woman’s Guide [DATE] | Mar…" at bounding box center [670, 430] width 299 height 591
copy link "Rights of Wife After Divorce in Pakistan"
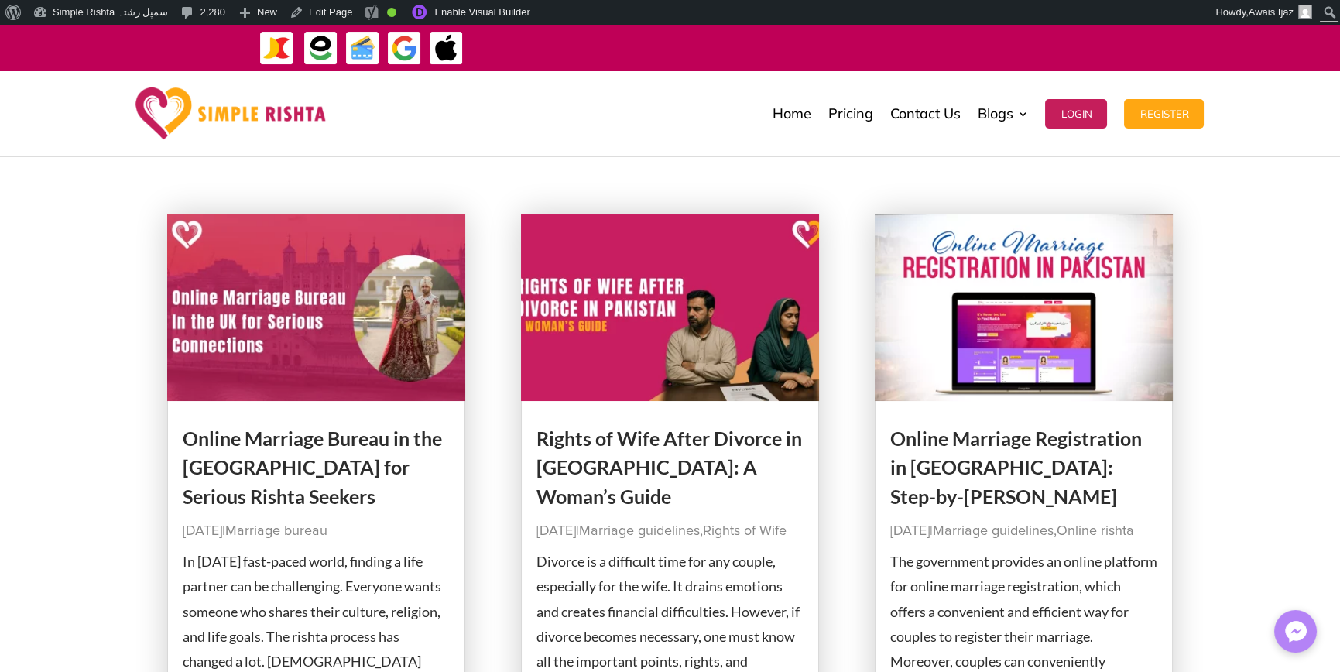
scroll to position [387, 0]
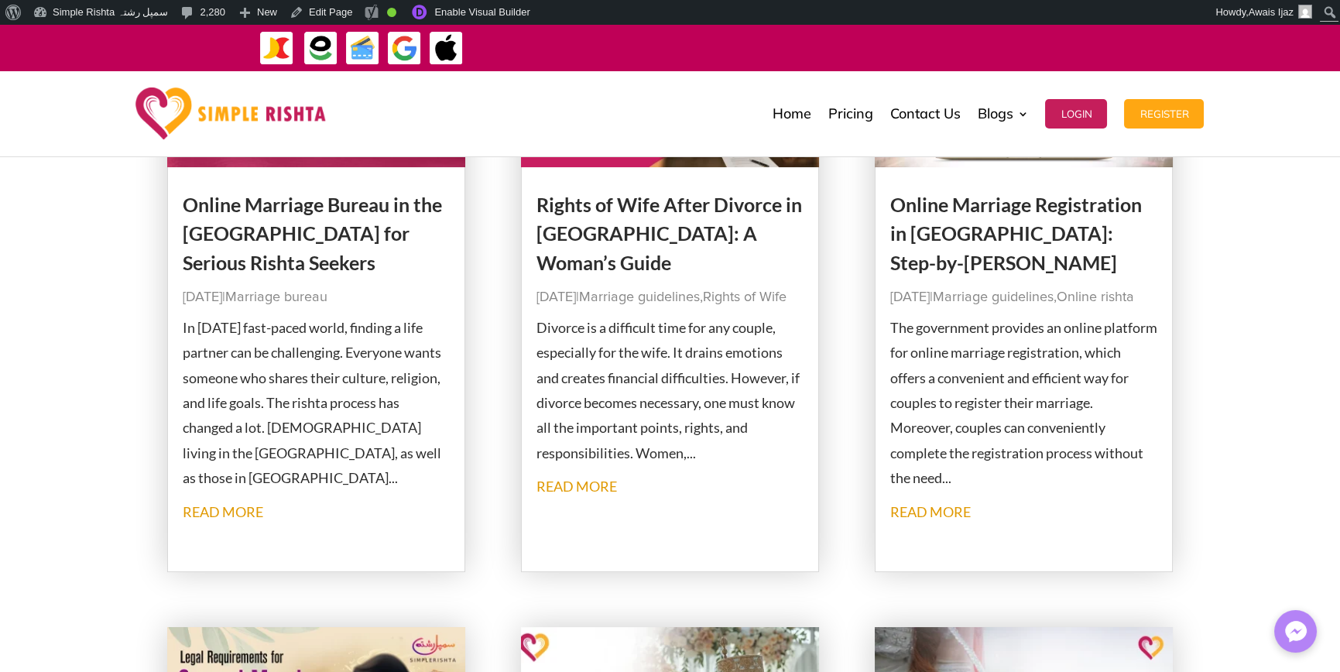
click at [711, 207] on link "Rights of Wife After Divorce in [GEOGRAPHIC_DATA]: A Woman’s Guide" at bounding box center [669, 233] width 266 height 81
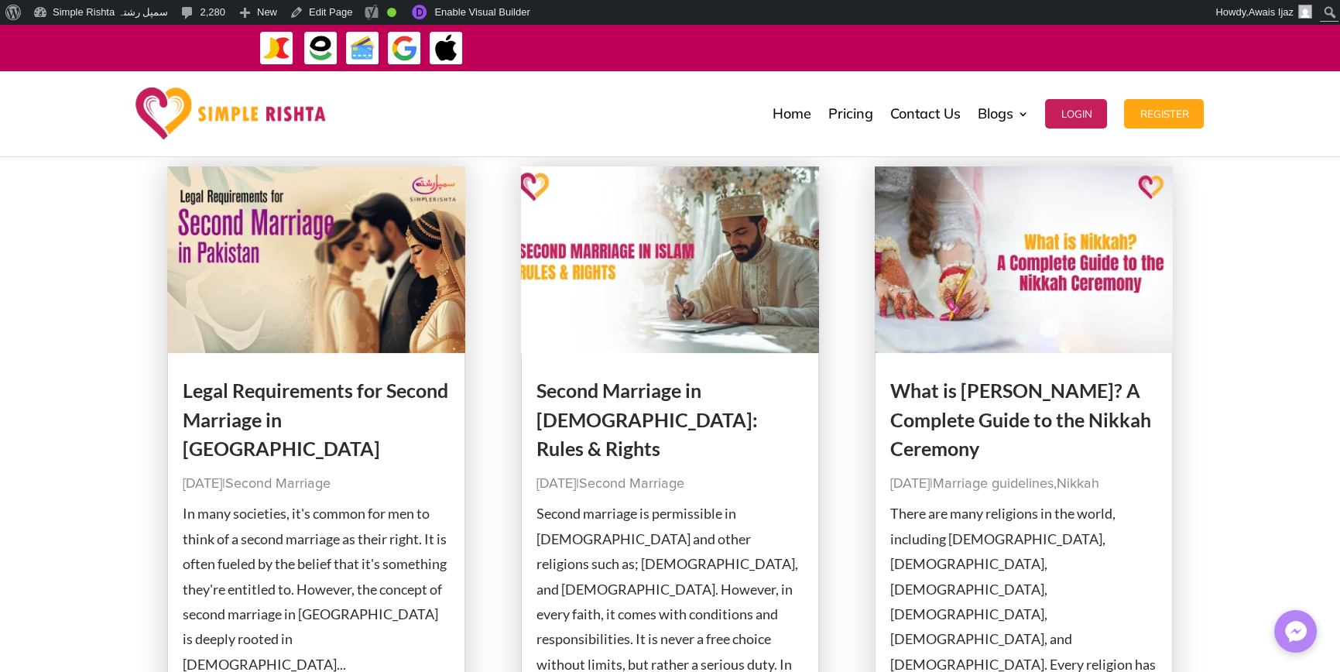
scroll to position [852, 0]
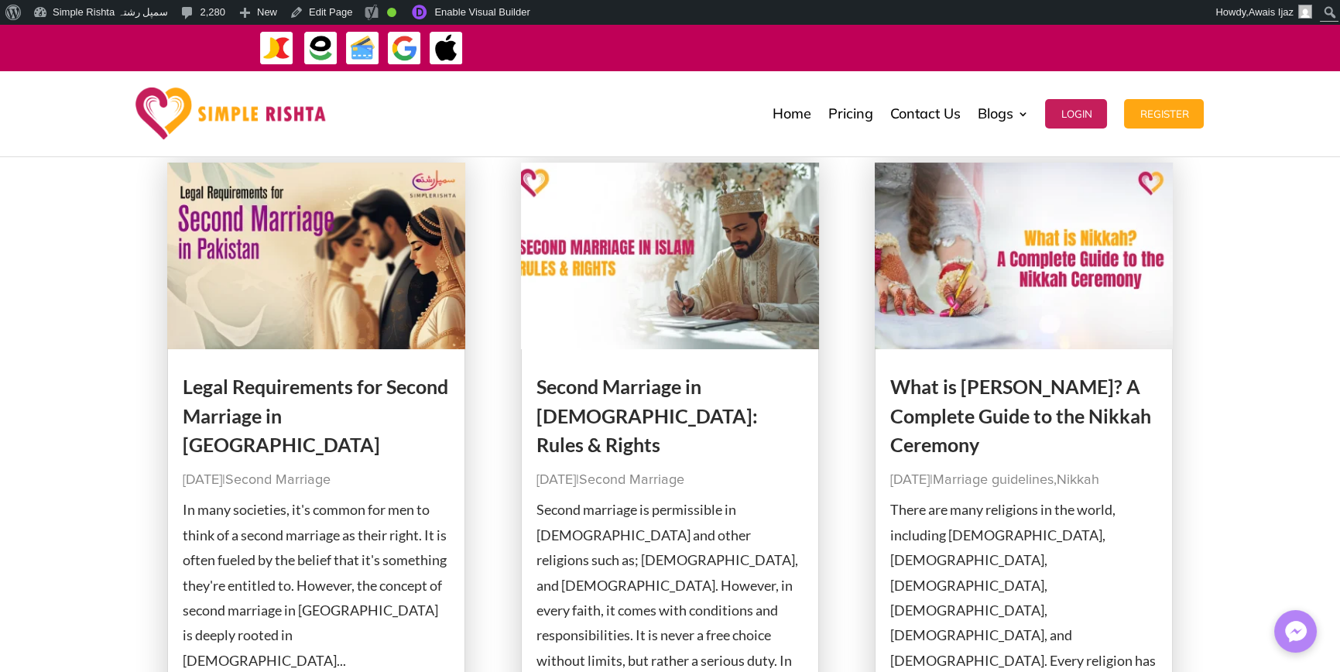
click at [659, 389] on link "Second Marriage in [DEMOGRAPHIC_DATA]: Rules & Rights" at bounding box center [646, 415] width 221 height 81
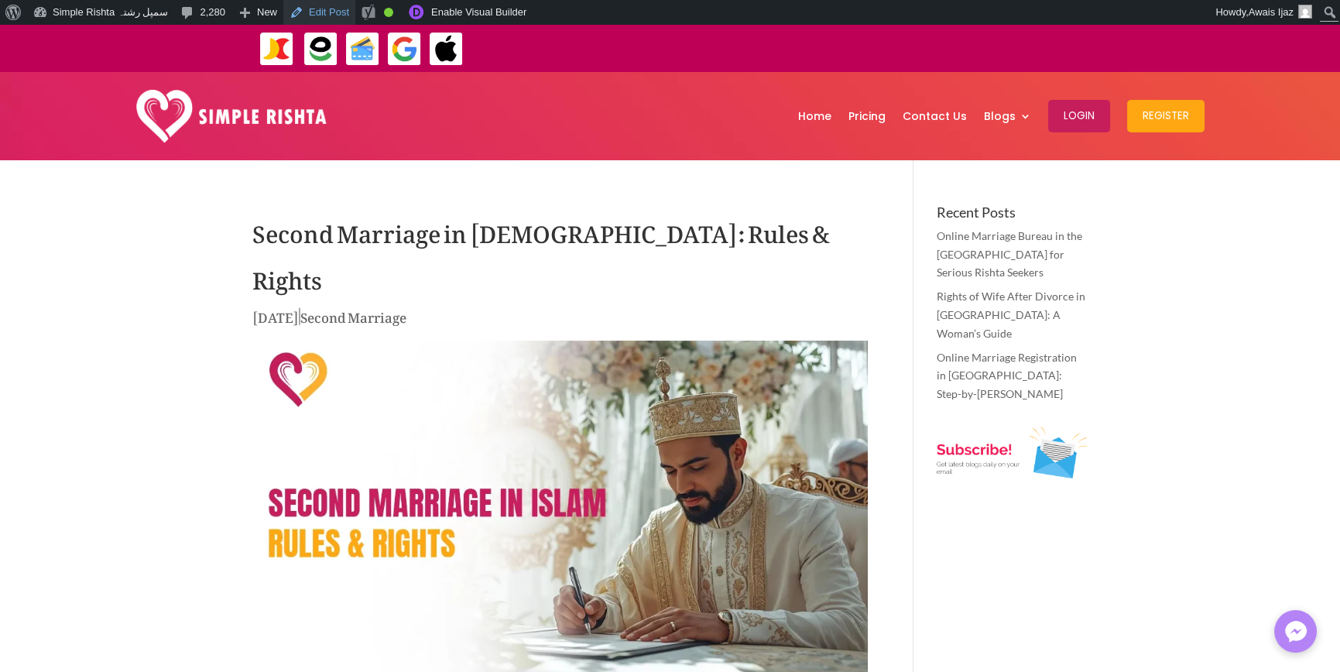
click at [302, 10] on link "Edit Post" at bounding box center [319, 12] width 72 height 25
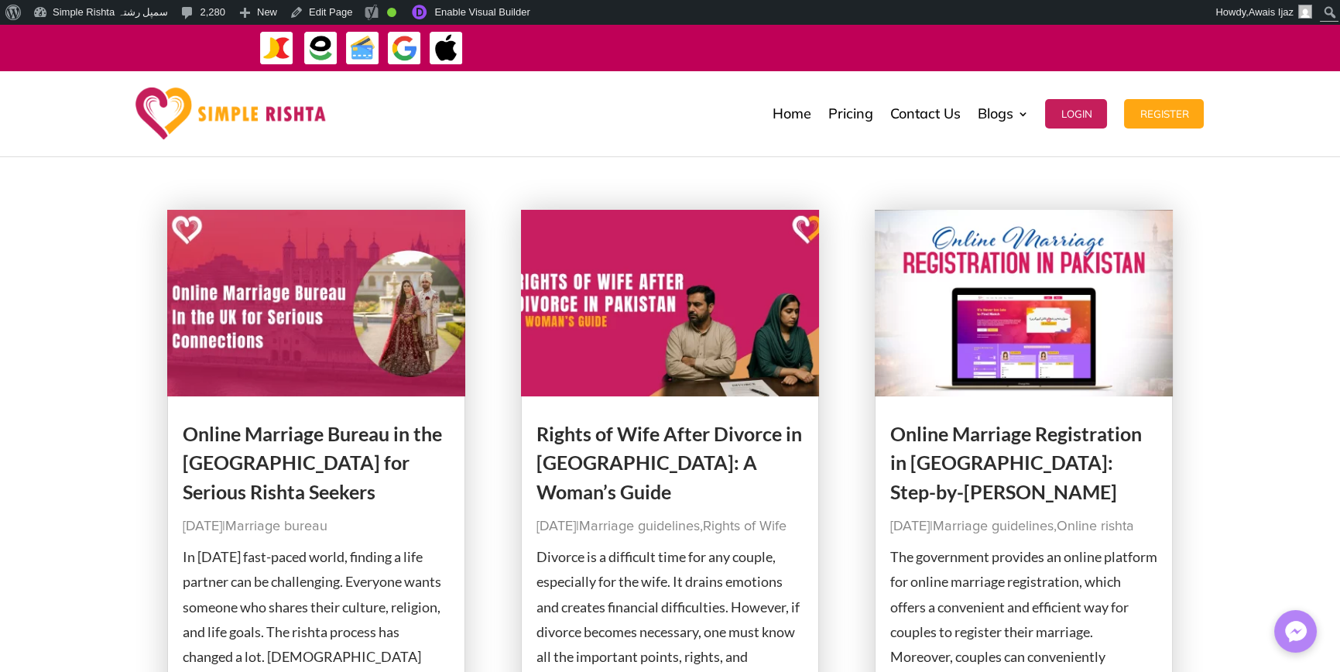
scroll to position [155, 0]
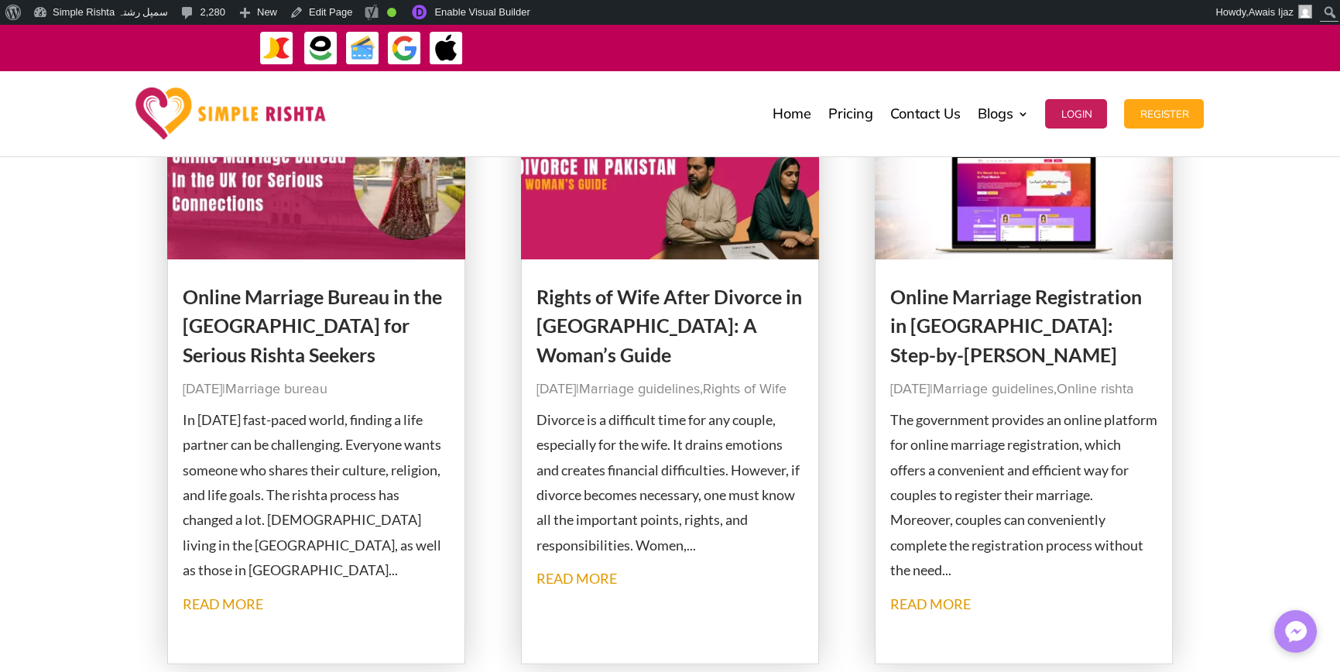
scroll to position [155, 0]
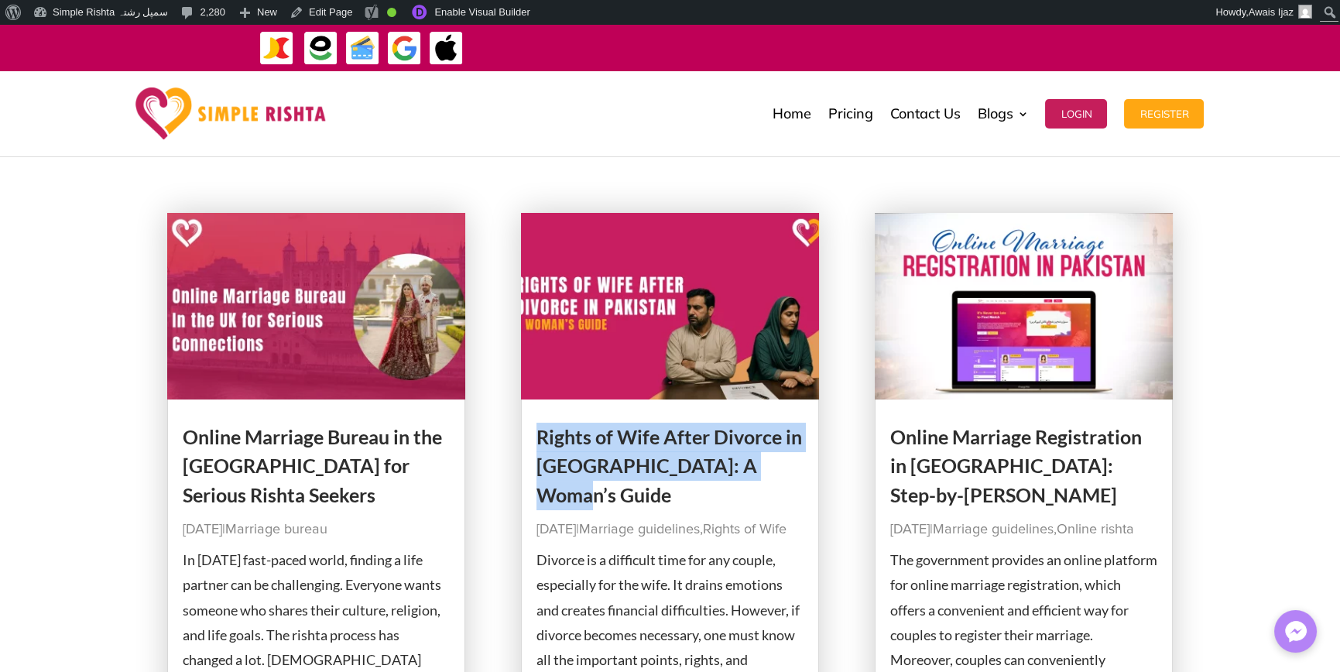
drag, startPoint x: 532, startPoint y: 418, endPoint x: 812, endPoint y: 484, distance: 287.9
click at [812, 484] on article "Rights of Wife After Divorce in [GEOGRAPHIC_DATA]: A Woman’s Guide [DATE] | Mar…" at bounding box center [670, 508] width 299 height 591
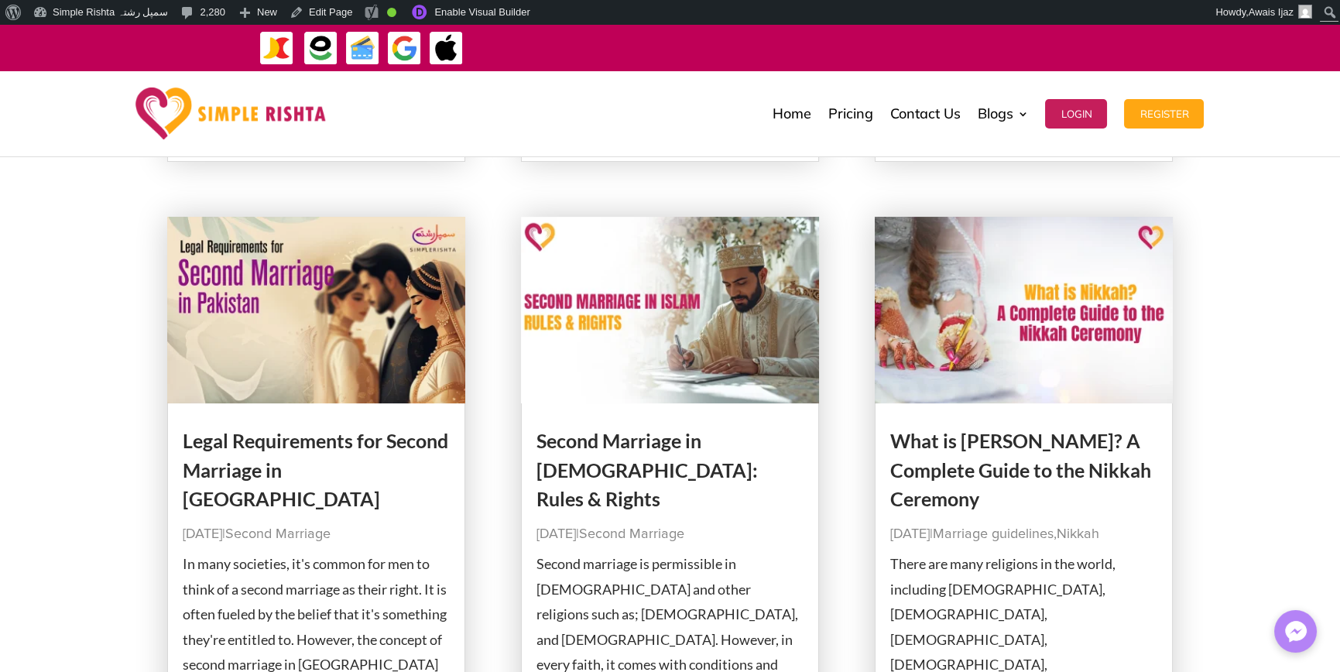
scroll to position [697, 0]
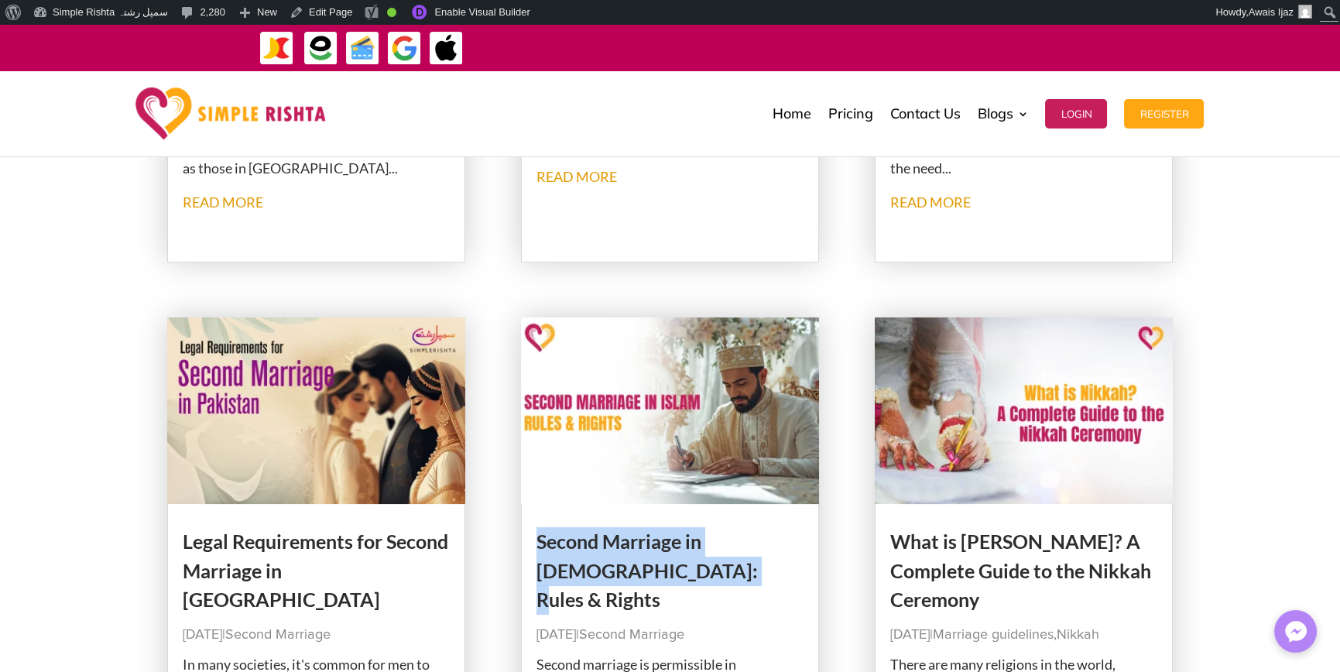
drag, startPoint x: 522, startPoint y: 535, endPoint x: 722, endPoint y: 578, distance: 205.0
click at [722, 578] on article "Second Marriage in [DEMOGRAPHIC_DATA]: Rules & Rights [DATE] | Second Marriage …" at bounding box center [670, 612] width 299 height 591
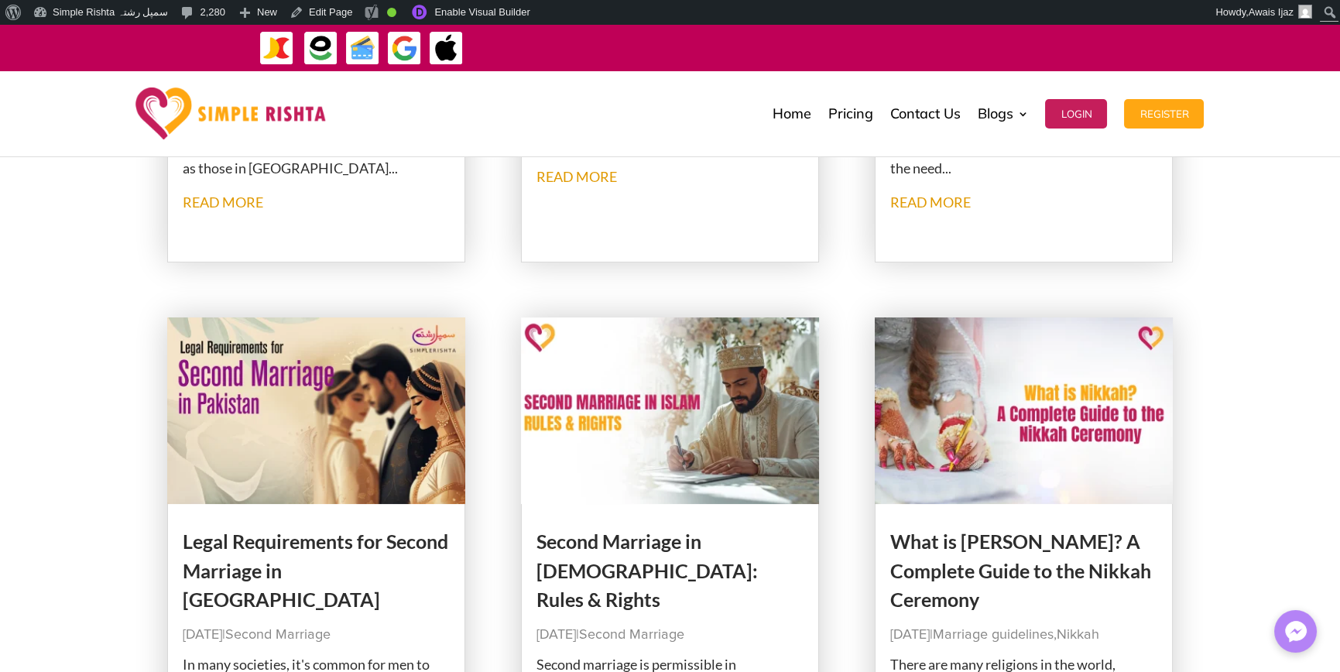
click at [501, 569] on div "Page 1 of 22 1 2 3 4 Last" at bounding box center [670, 634] width 1006 height 1927
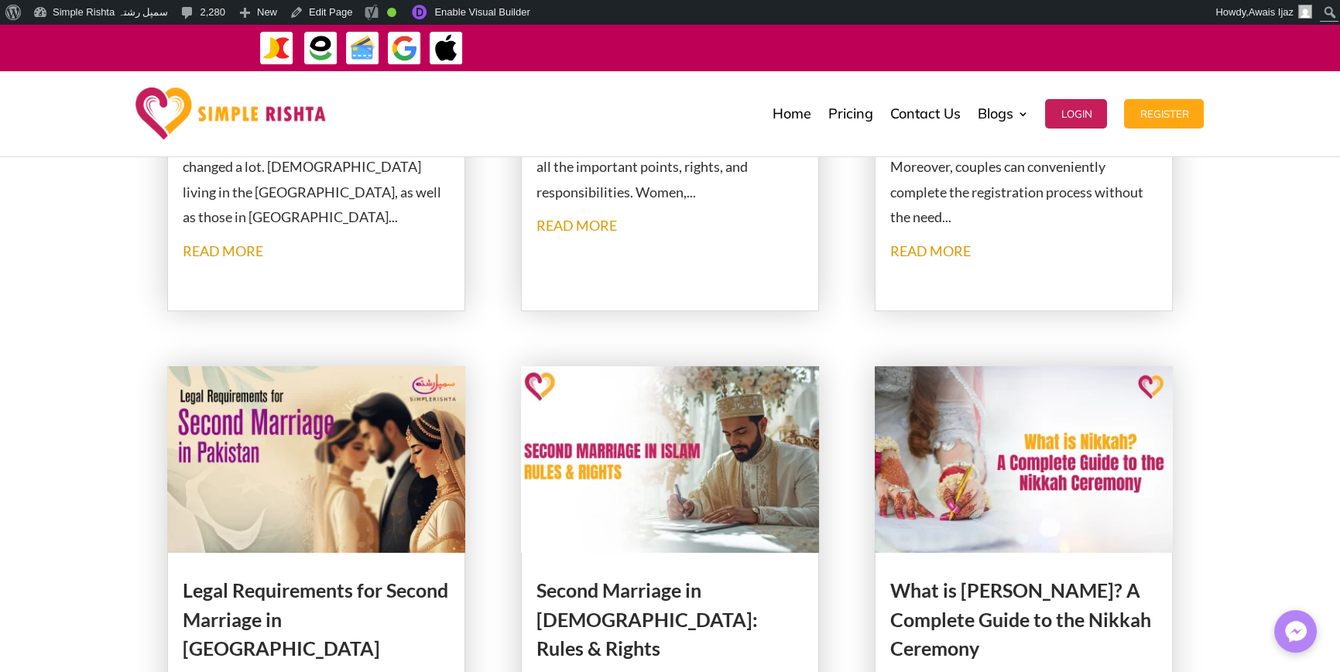
scroll to position [852, 0]
